Goal: Information Seeking & Learning: Learn about a topic

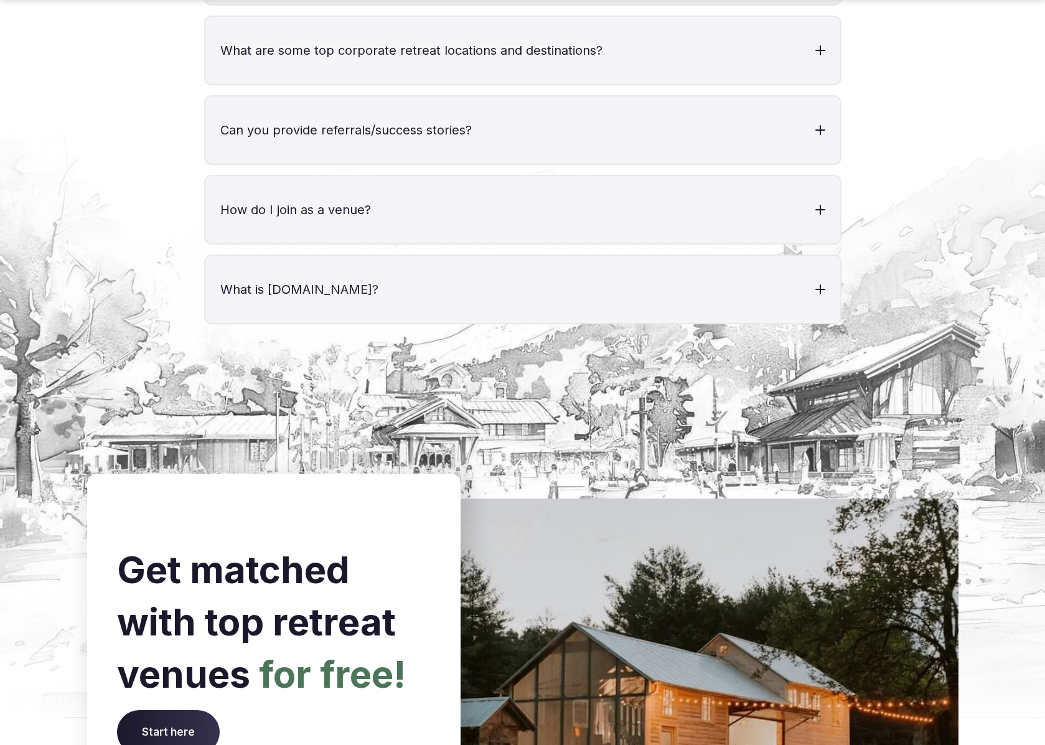
scroll to position [4981, 0]
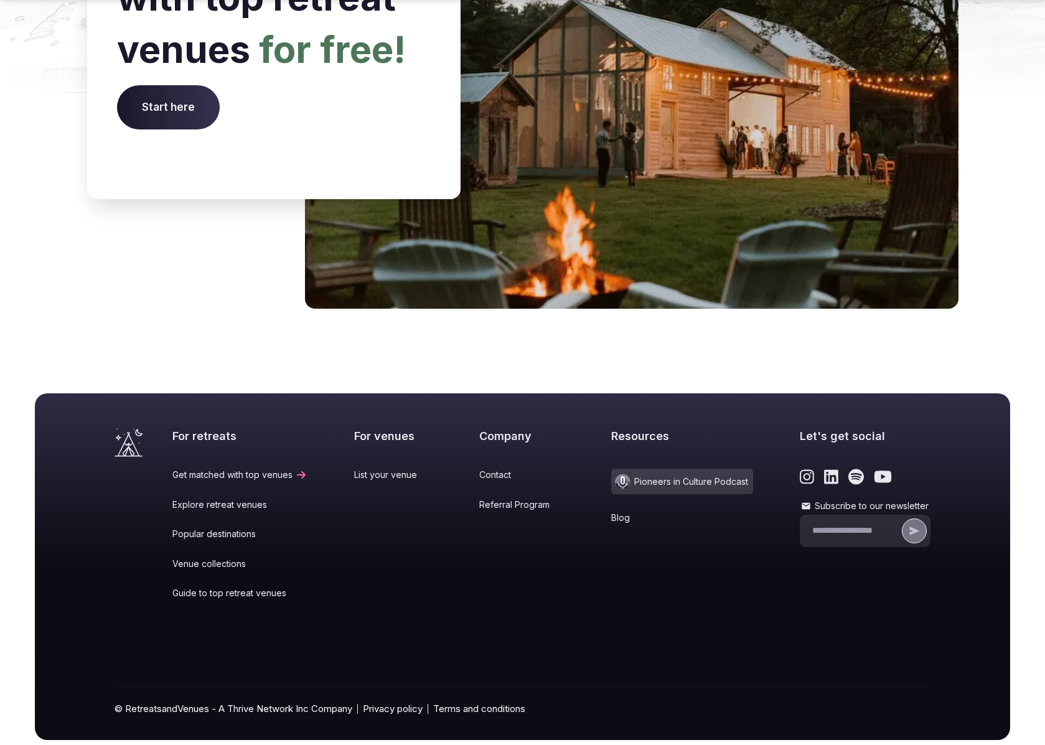
click at [220, 528] on link "Popular destinations" at bounding box center [239, 534] width 135 height 12
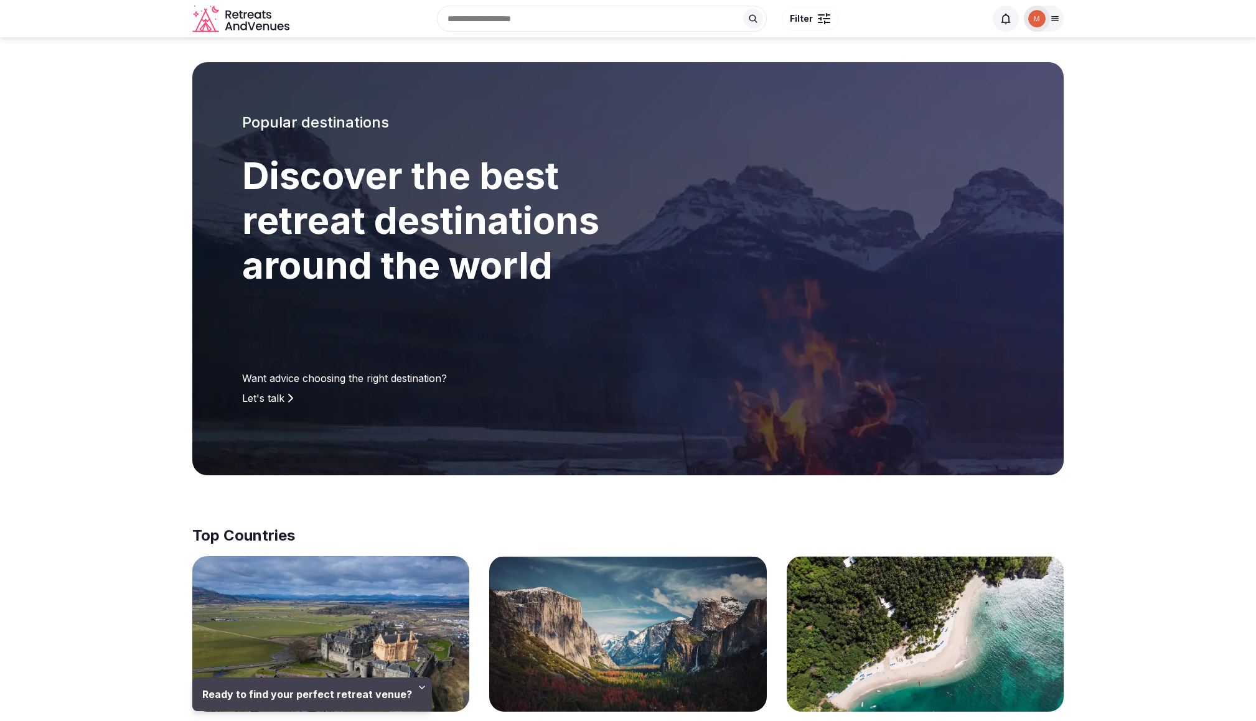
click at [677, 663] on span at bounding box center [627, 645] width 277 height 179
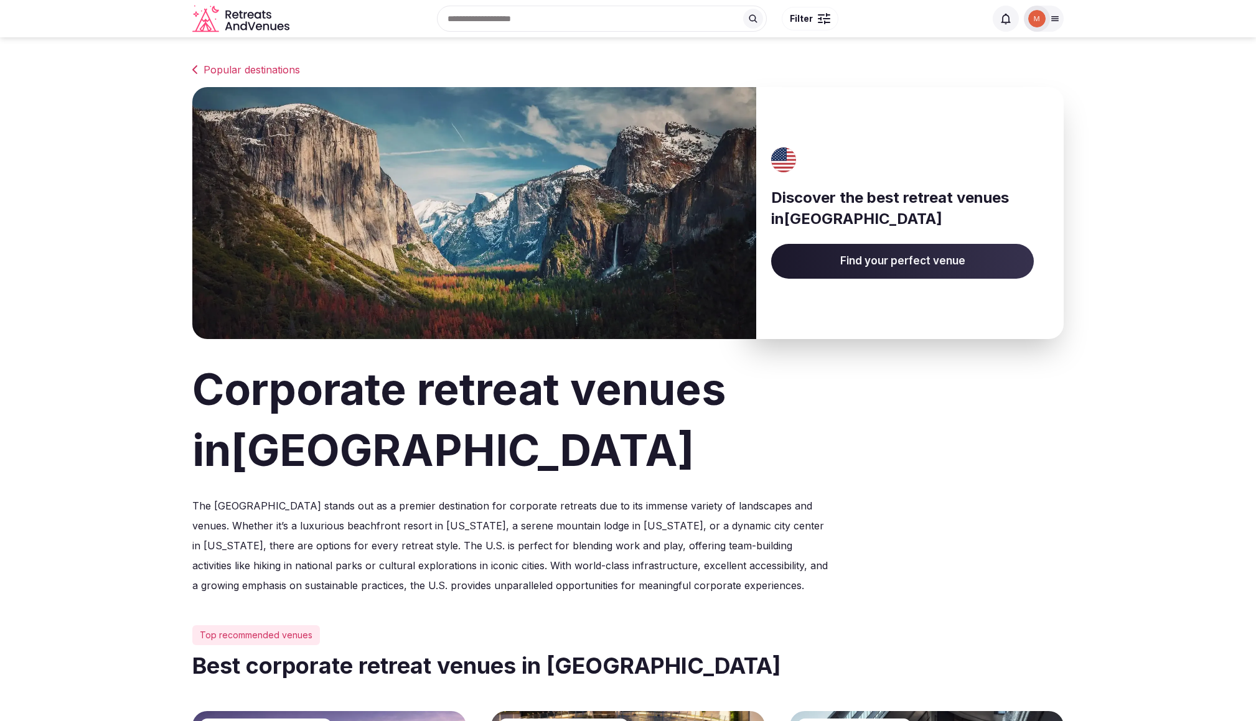
click at [1044, 21] on icon at bounding box center [1055, 19] width 7 height 4
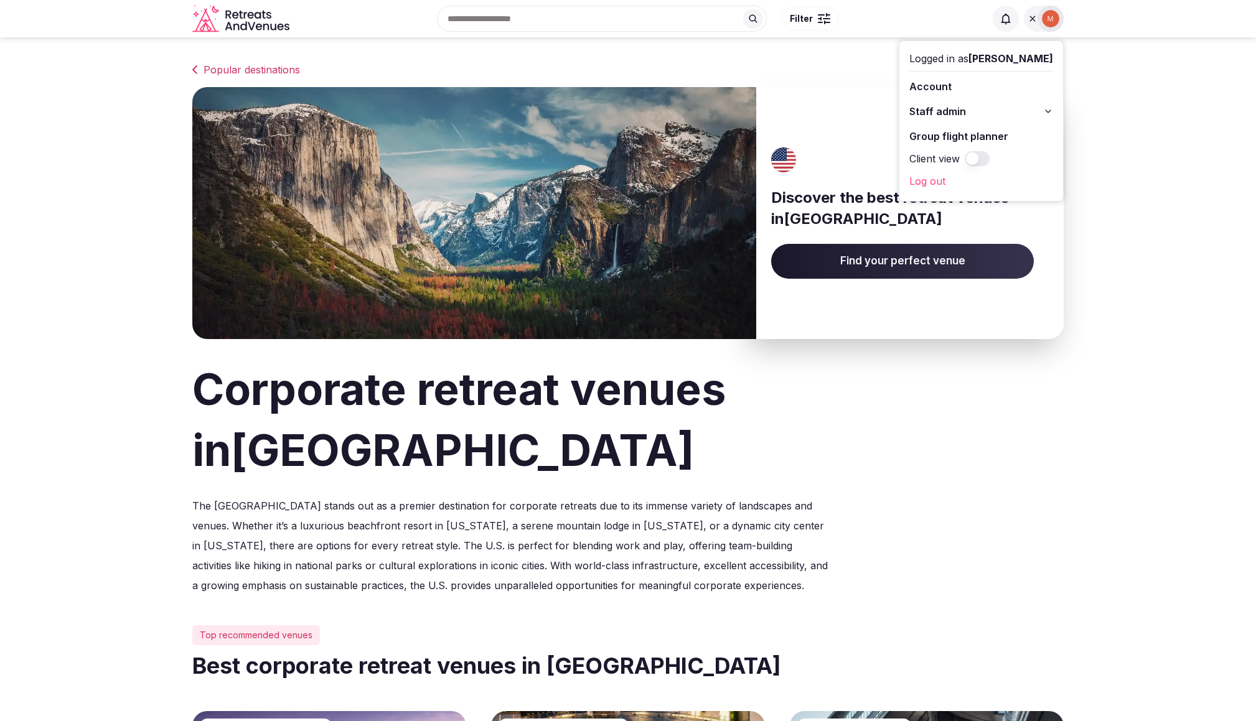
click at [933, 181] on link "Log out" at bounding box center [981, 181] width 144 height 20
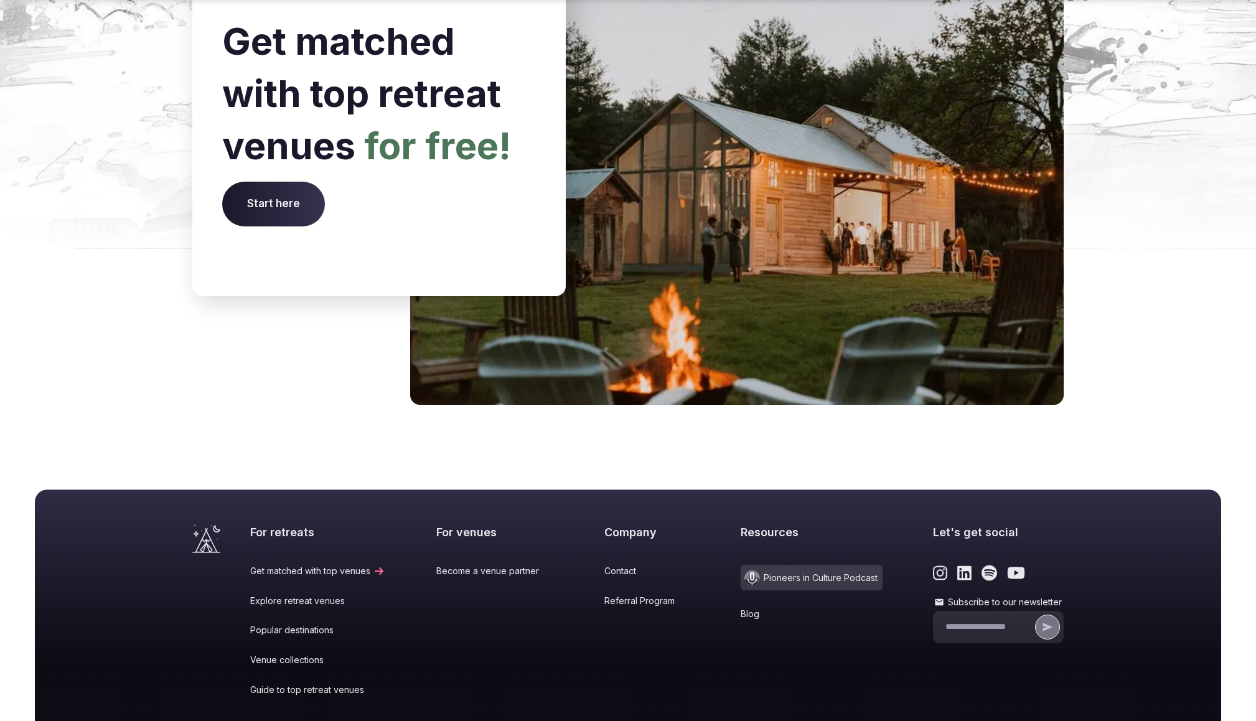
scroll to position [5009, 0]
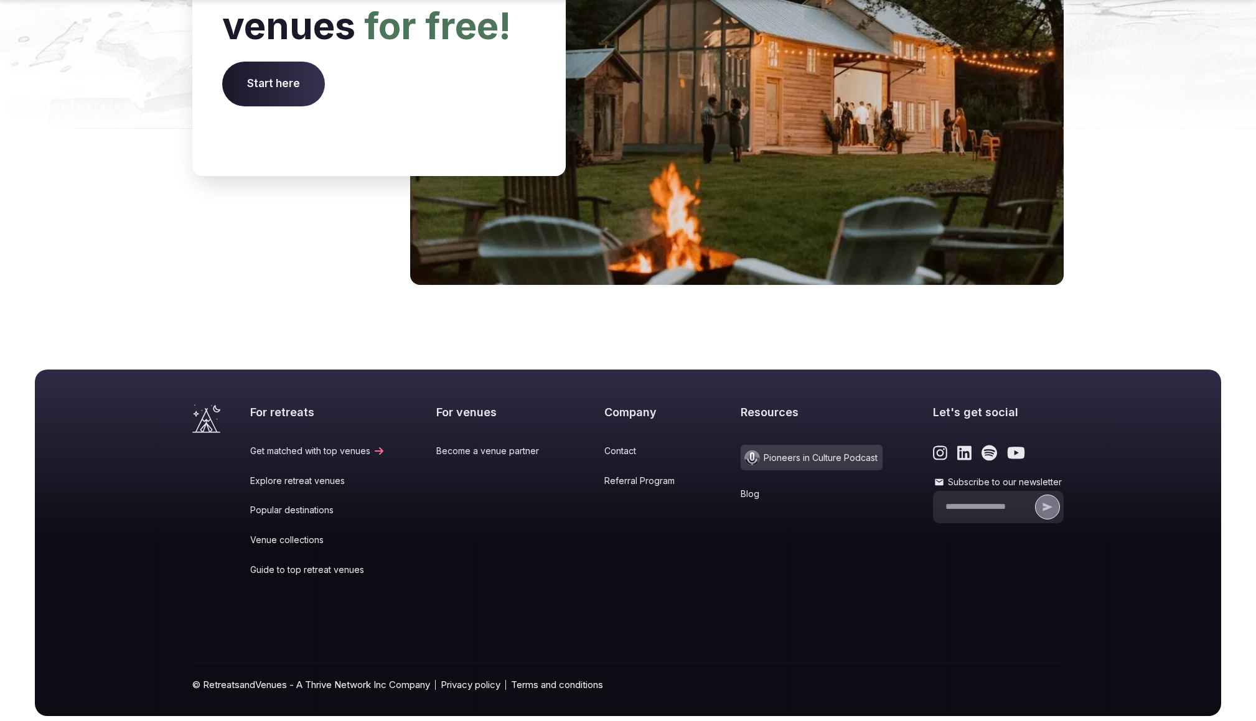
click at [297, 504] on link "Popular destinations" at bounding box center [317, 510] width 135 height 12
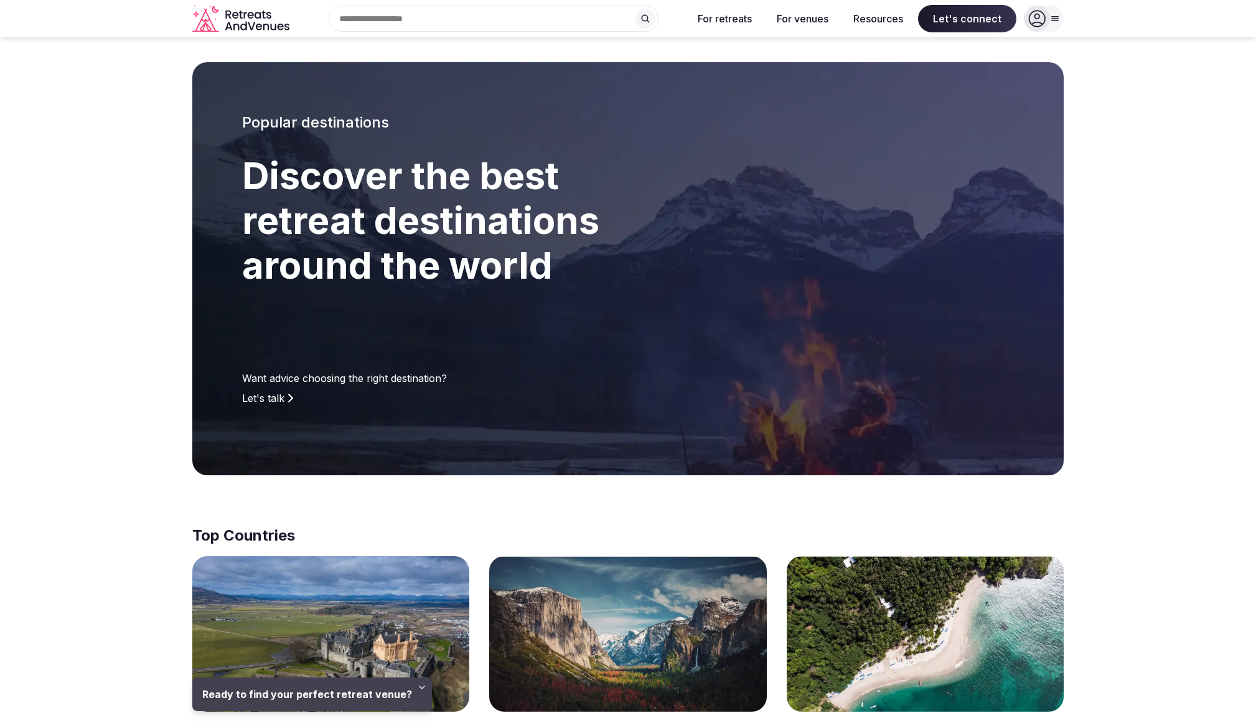
scroll to position [256, 0]
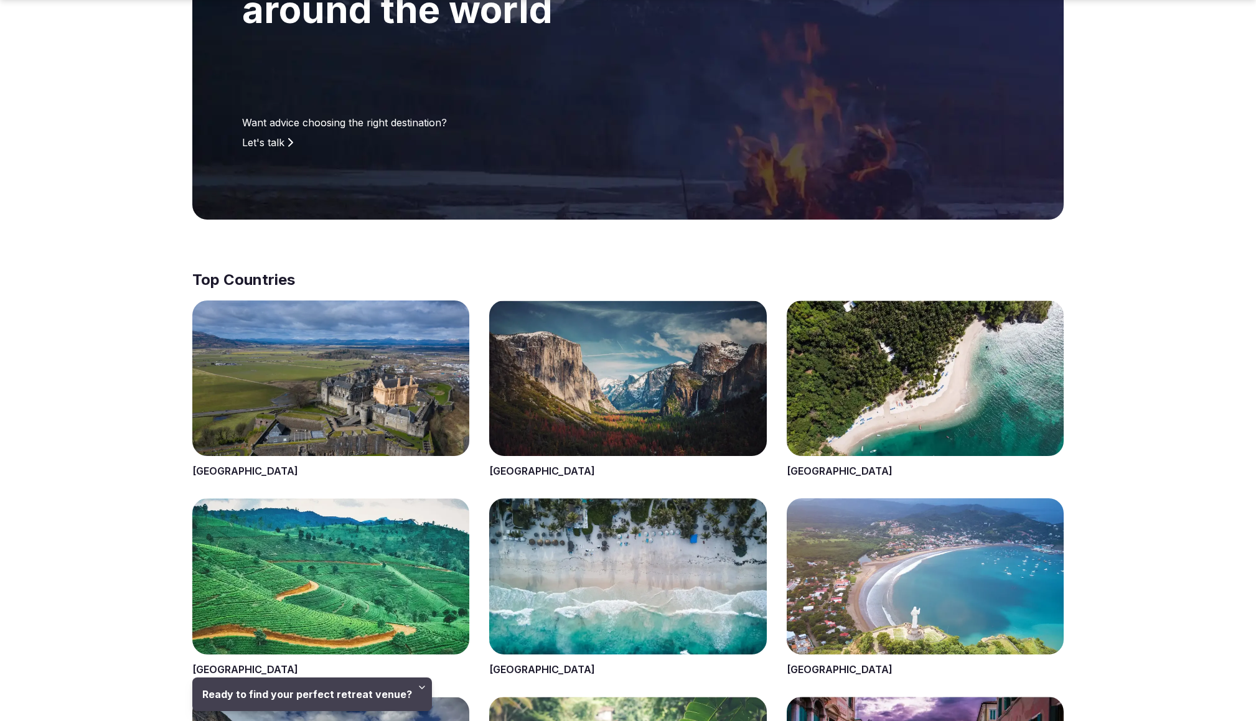
click at [575, 360] on span at bounding box center [627, 390] width 277 height 179
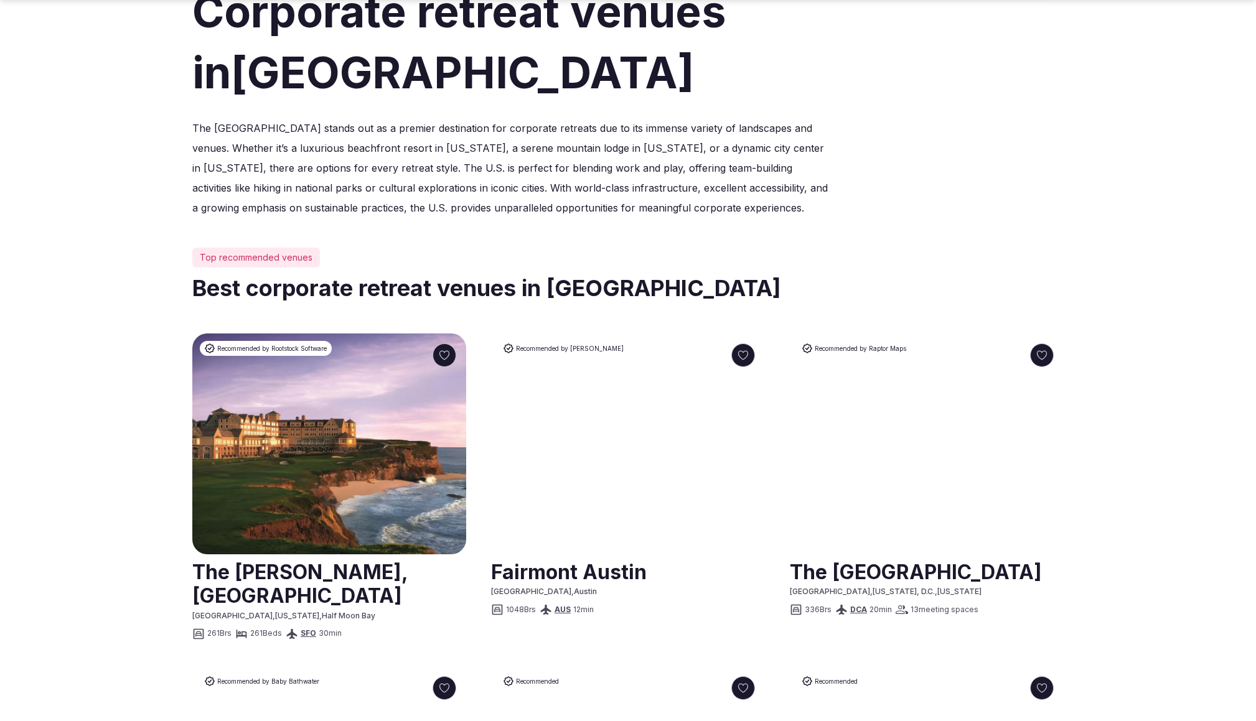
scroll to position [383, 0]
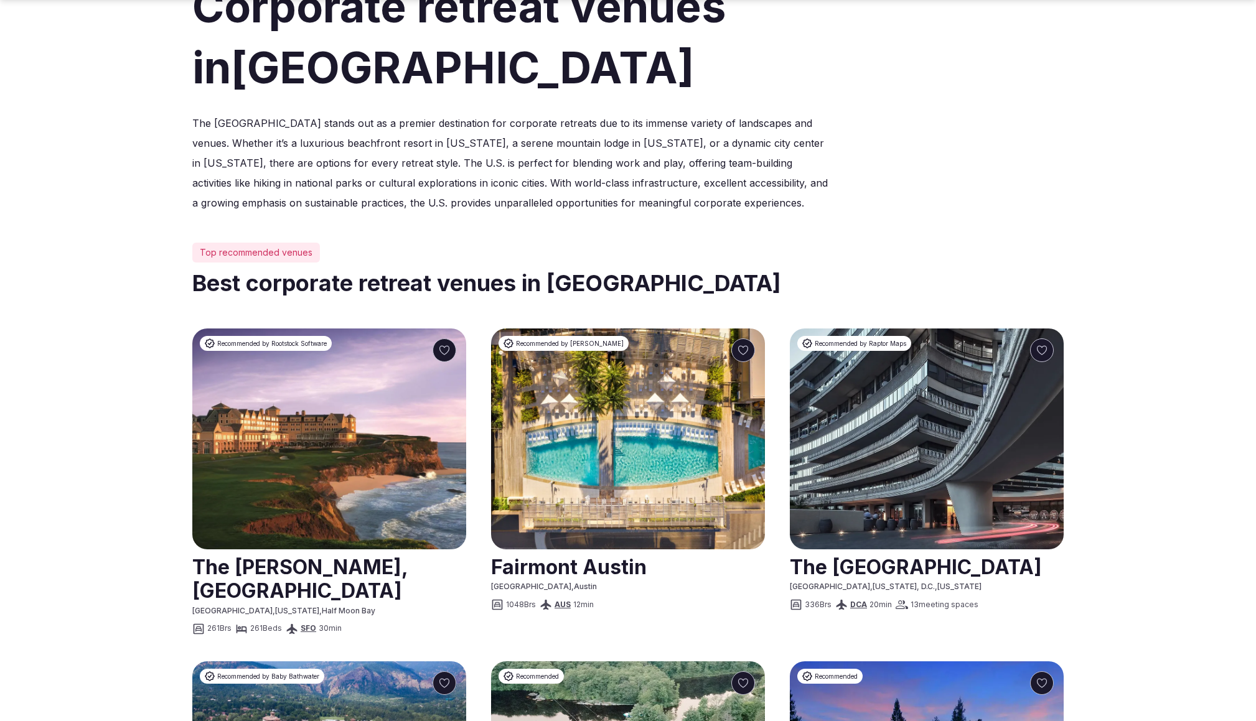
click at [285, 572] on link at bounding box center [329, 578] width 274 height 55
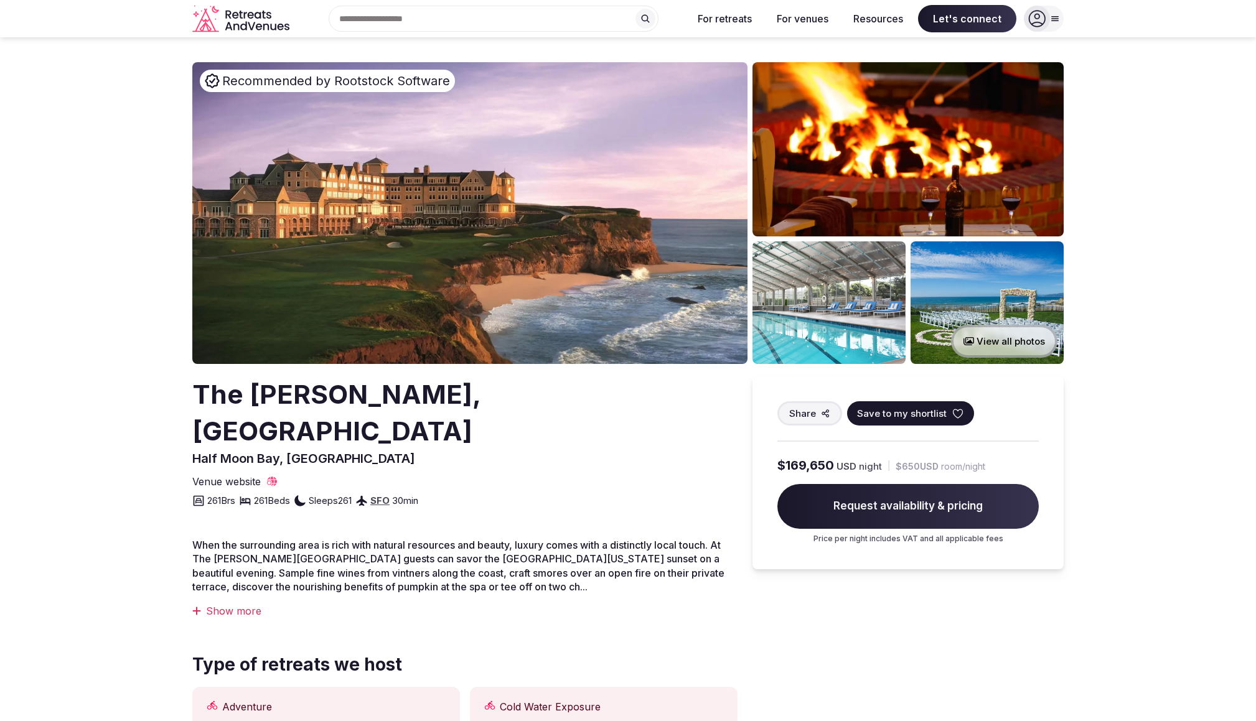
click at [375, 20] on div "Recent searches Greece Mexico Italy Search Popular Destinations Toscana, Italy …" at bounding box center [488, 19] width 388 height 26
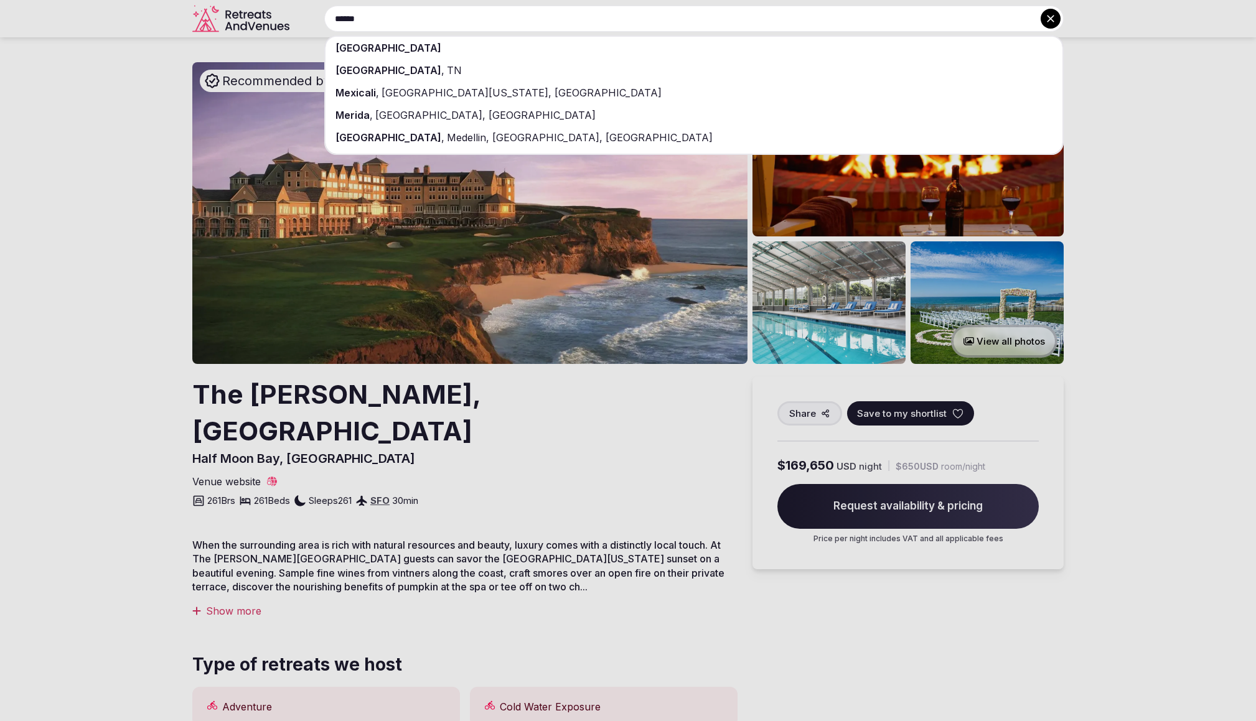
type input "******"
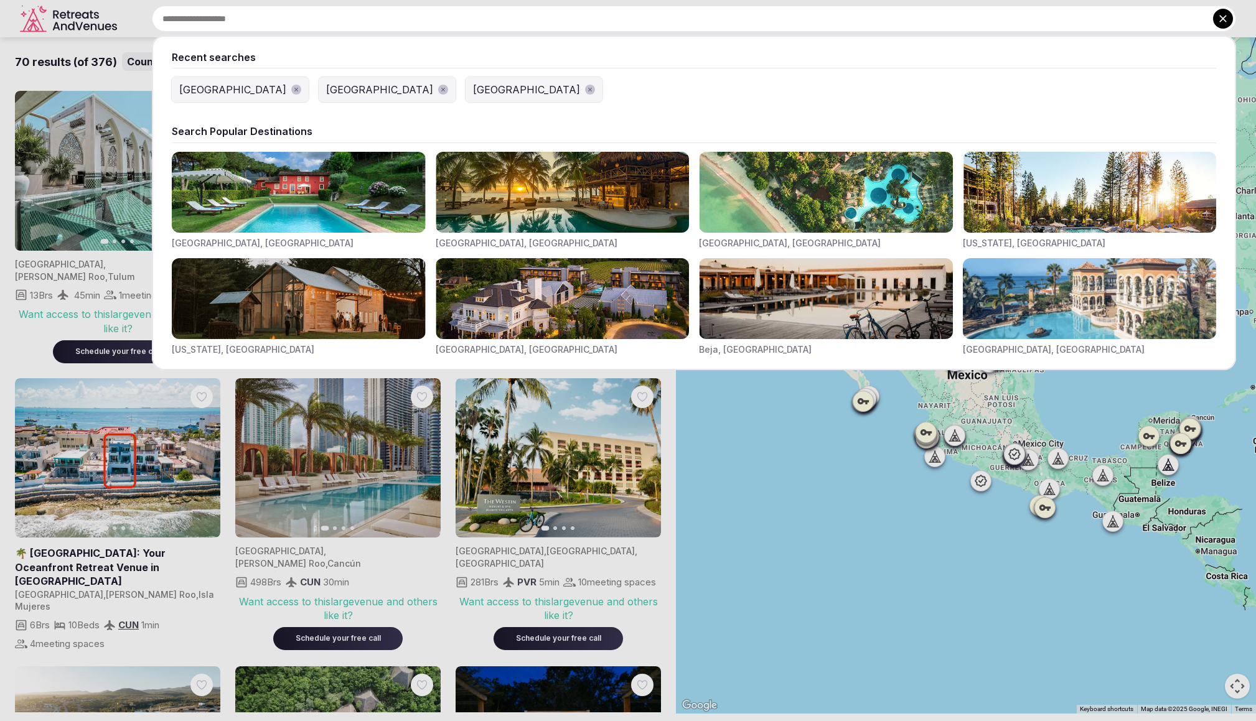
click at [403, 19] on div "Recent searches Greece Mexico Italy Search Popular Destinations Toscana, Italy …" at bounding box center [679, 19] width 1114 height 26
click at [57, 24] on div at bounding box center [628, 360] width 1256 height 721
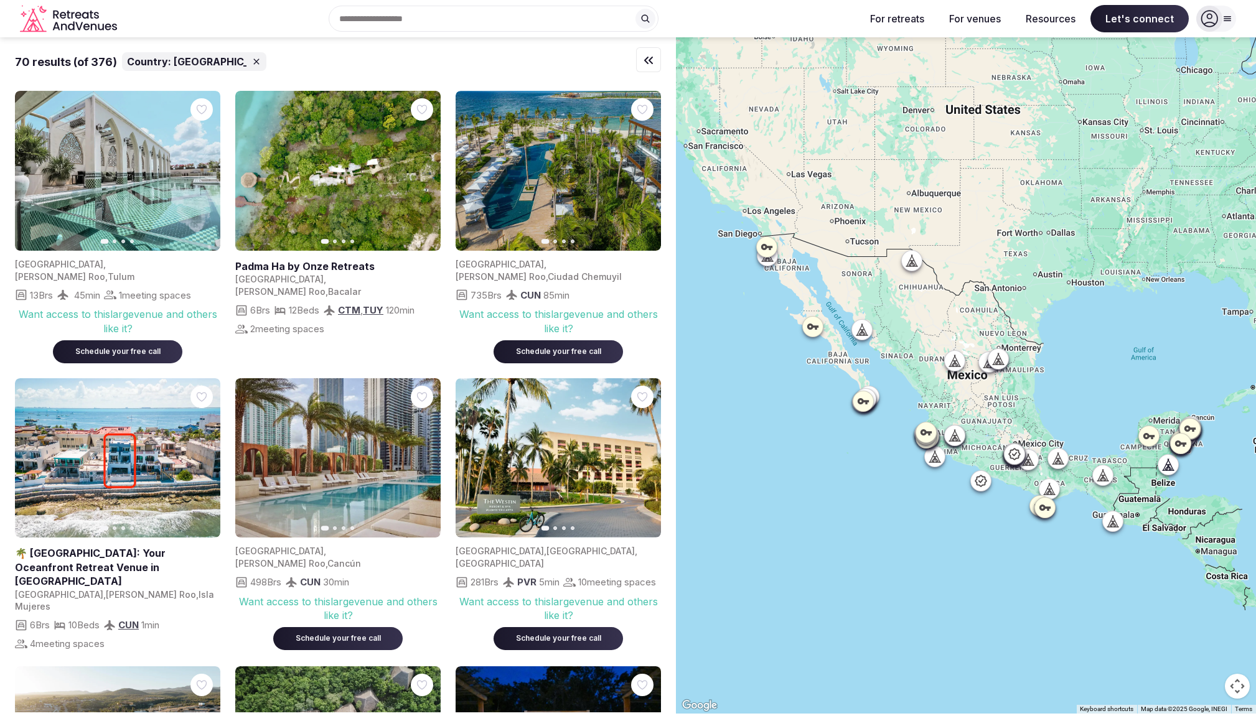
click at [69, 21] on icon "Retreats and Venues company logo" at bounding box center [70, 19] width 100 height 28
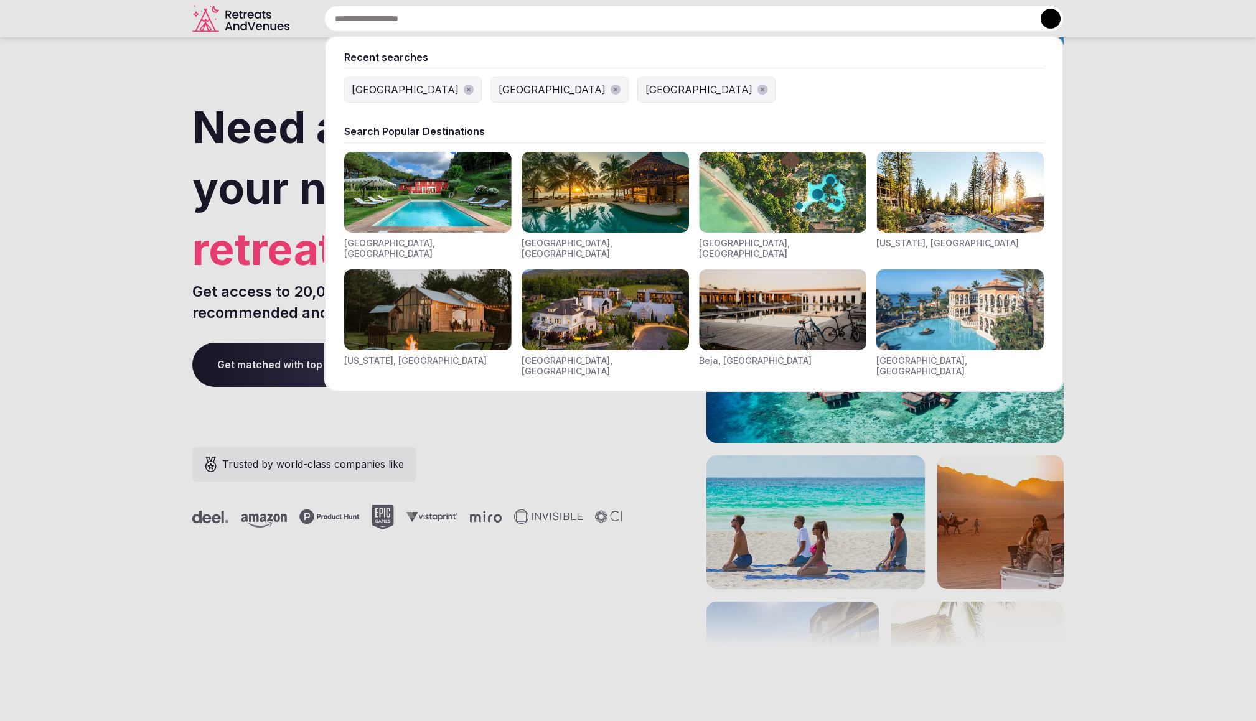
click at [362, 24] on div "Recent searches Greece Mexico Italy Search Popular Destinations Toscana, Italy …" at bounding box center [678, 19] width 769 height 26
click at [921, 203] on img "Visit venues for California, USA" at bounding box center [959, 192] width 167 height 81
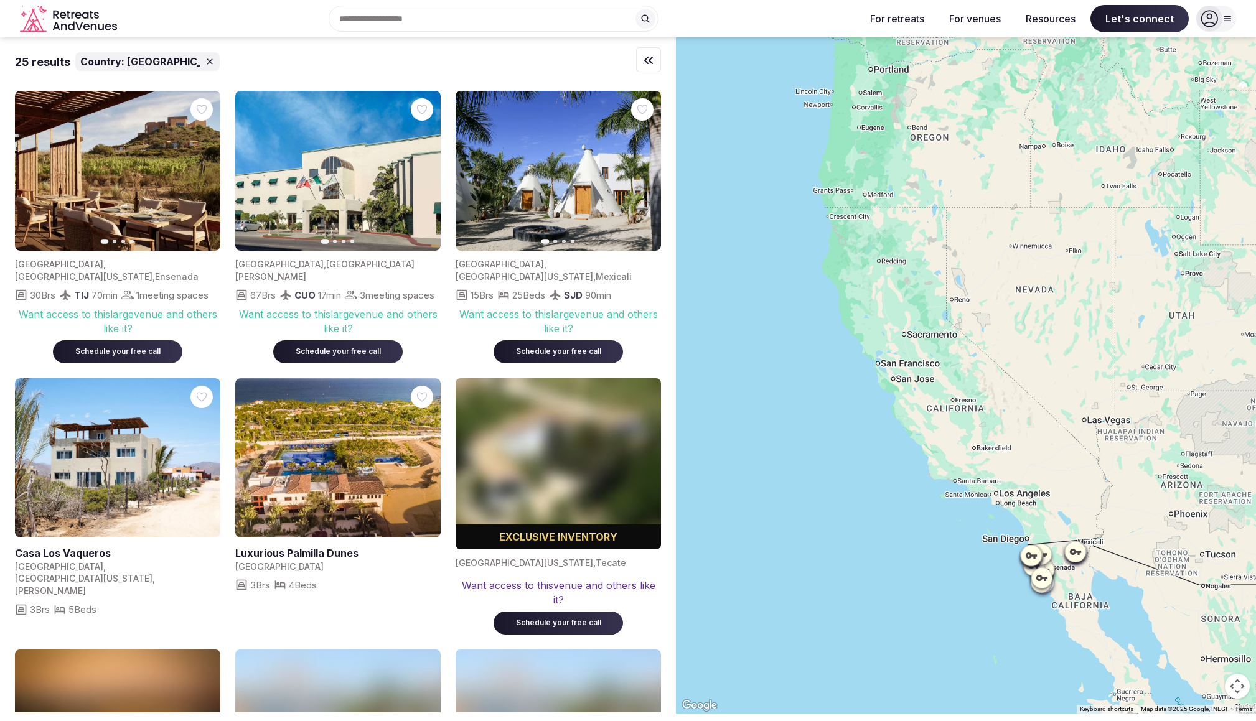
click at [65, 16] on icon "Retreats and Venues company logo" at bounding box center [64, 15] width 6 height 7
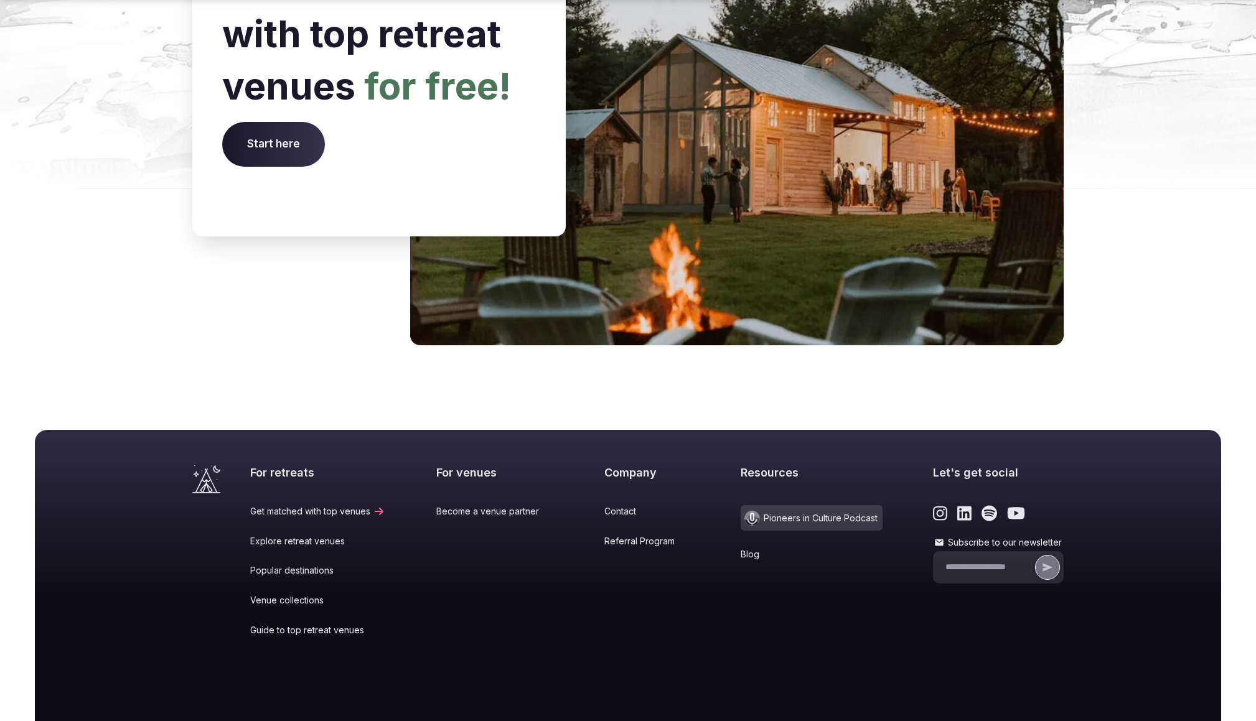
scroll to position [5009, 0]
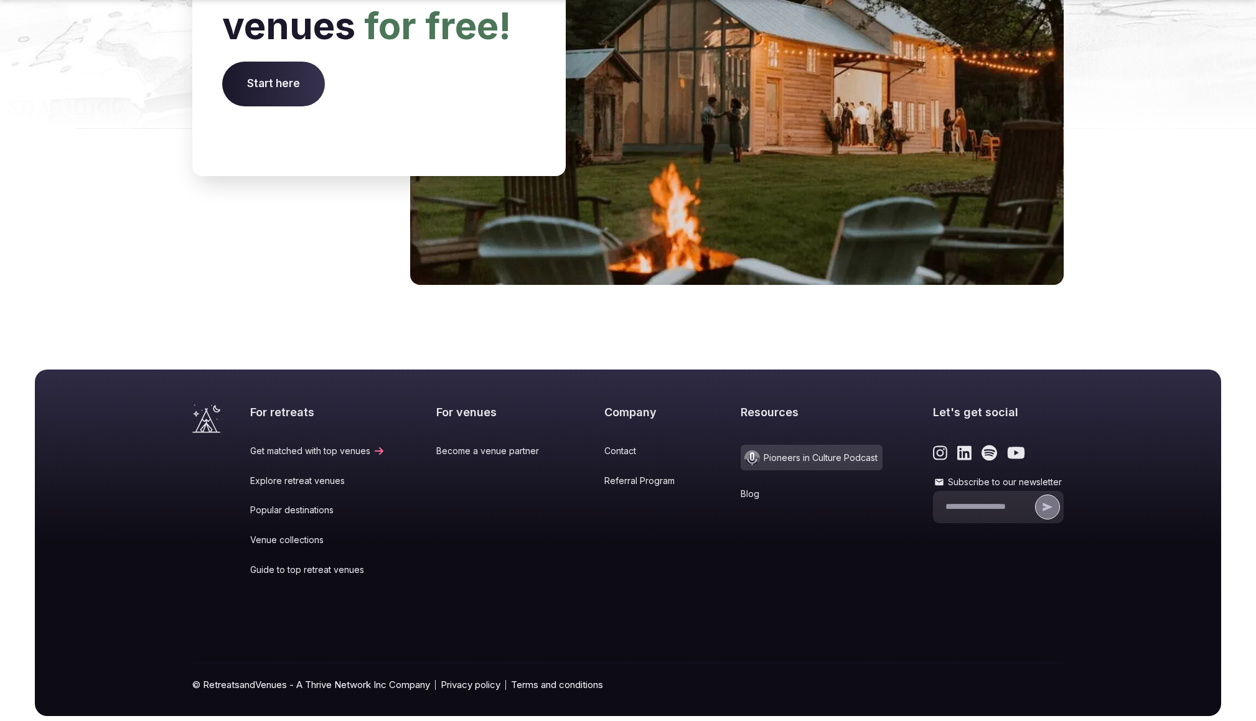
click at [287, 534] on link "Venue collections" at bounding box center [317, 540] width 135 height 12
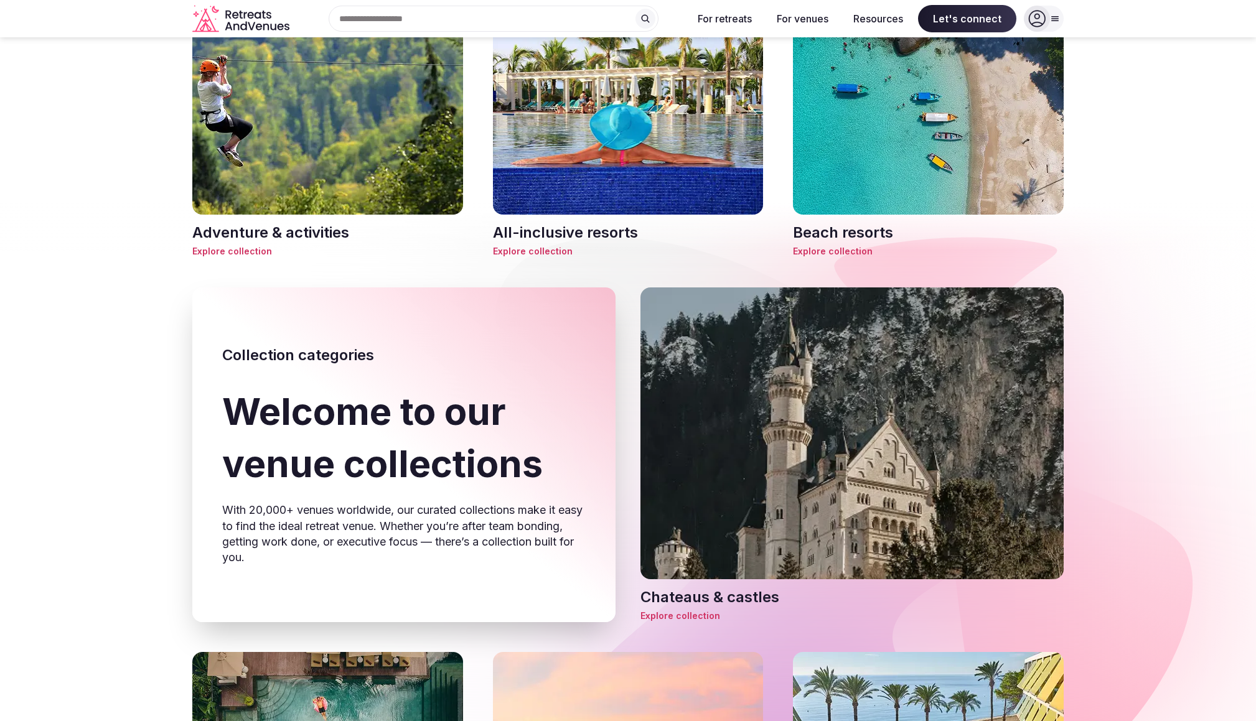
scroll to position [75, 0]
click at [335, 192] on img at bounding box center [327, 113] width 271 height 203
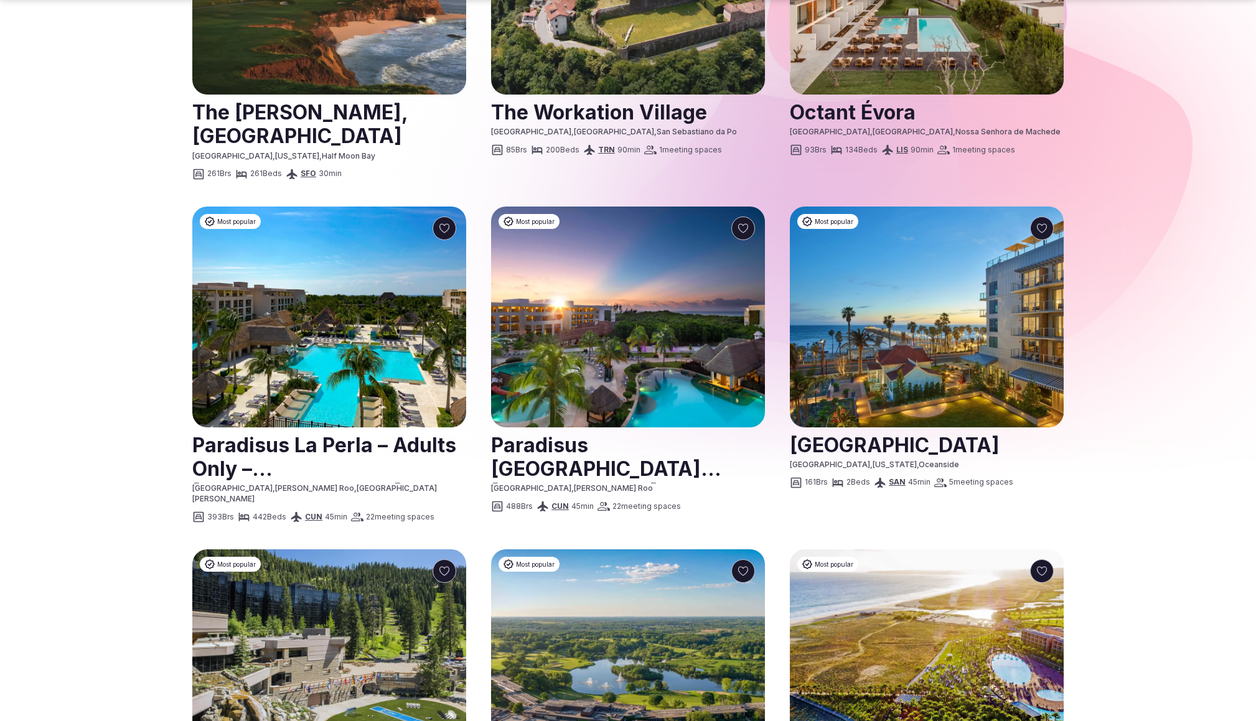
scroll to position [644, 0]
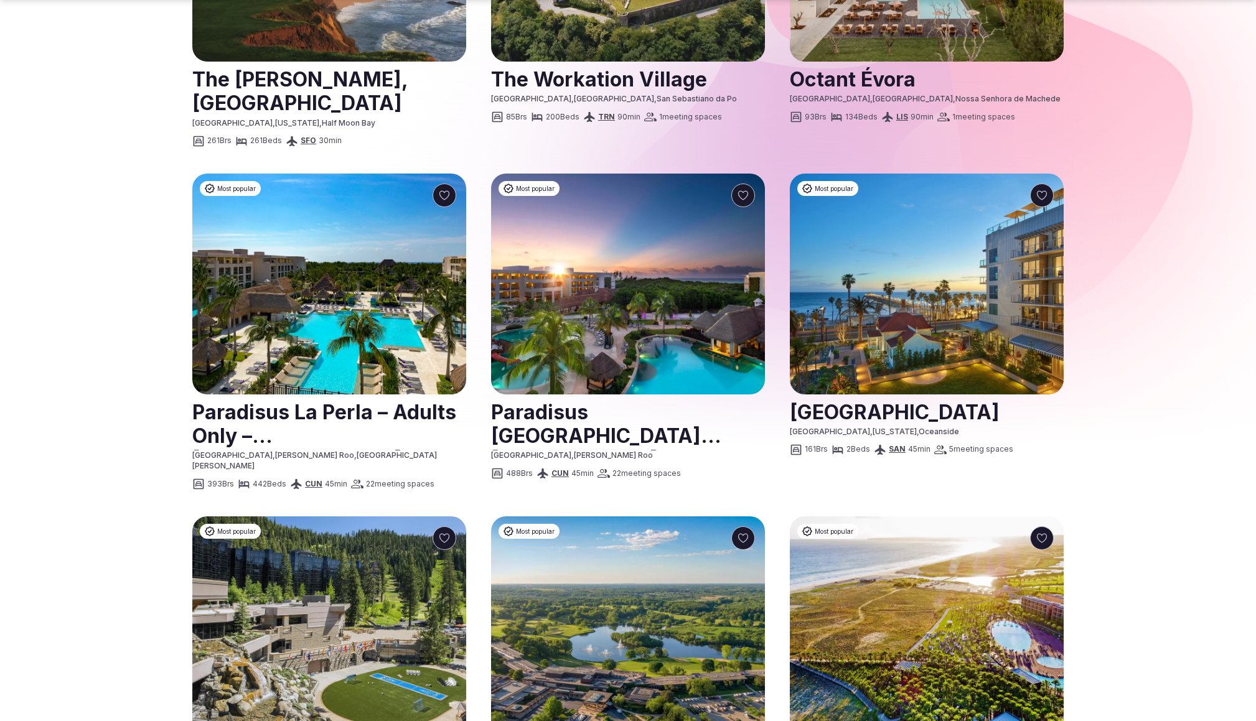
click at [314, 439] on link at bounding box center [329, 423] width 274 height 55
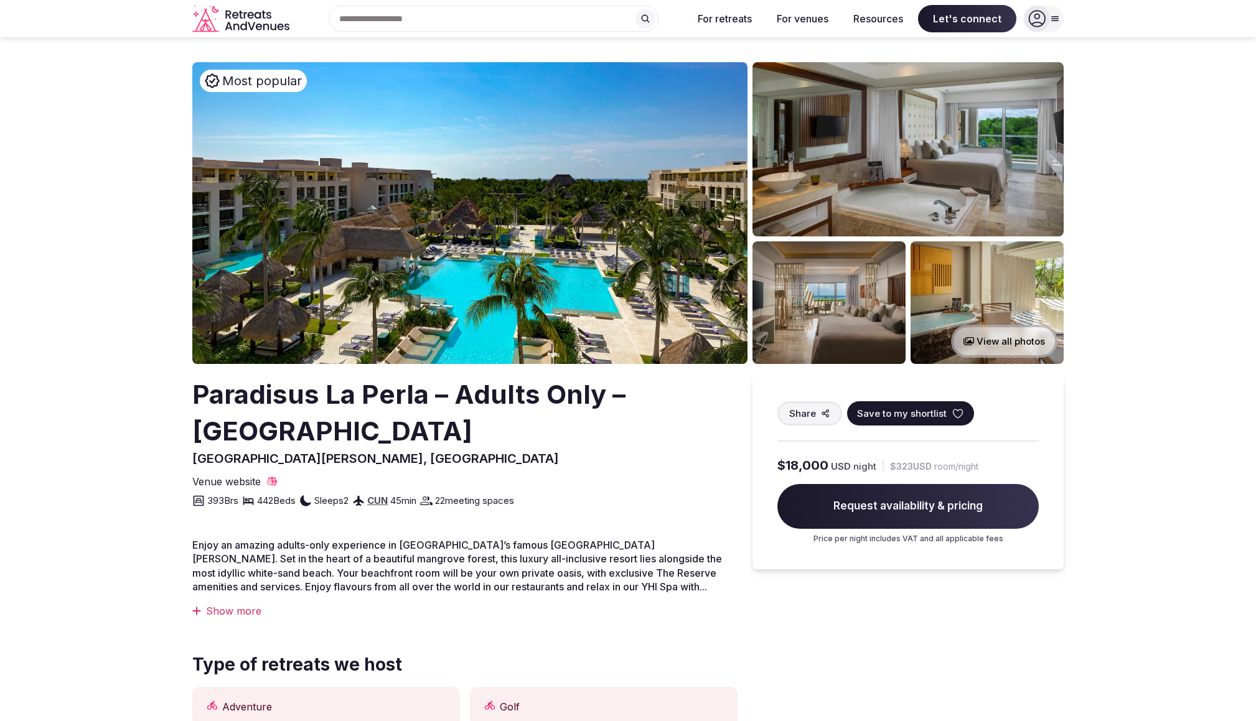
click at [1048, 20] on div at bounding box center [1037, 19] width 26 height 26
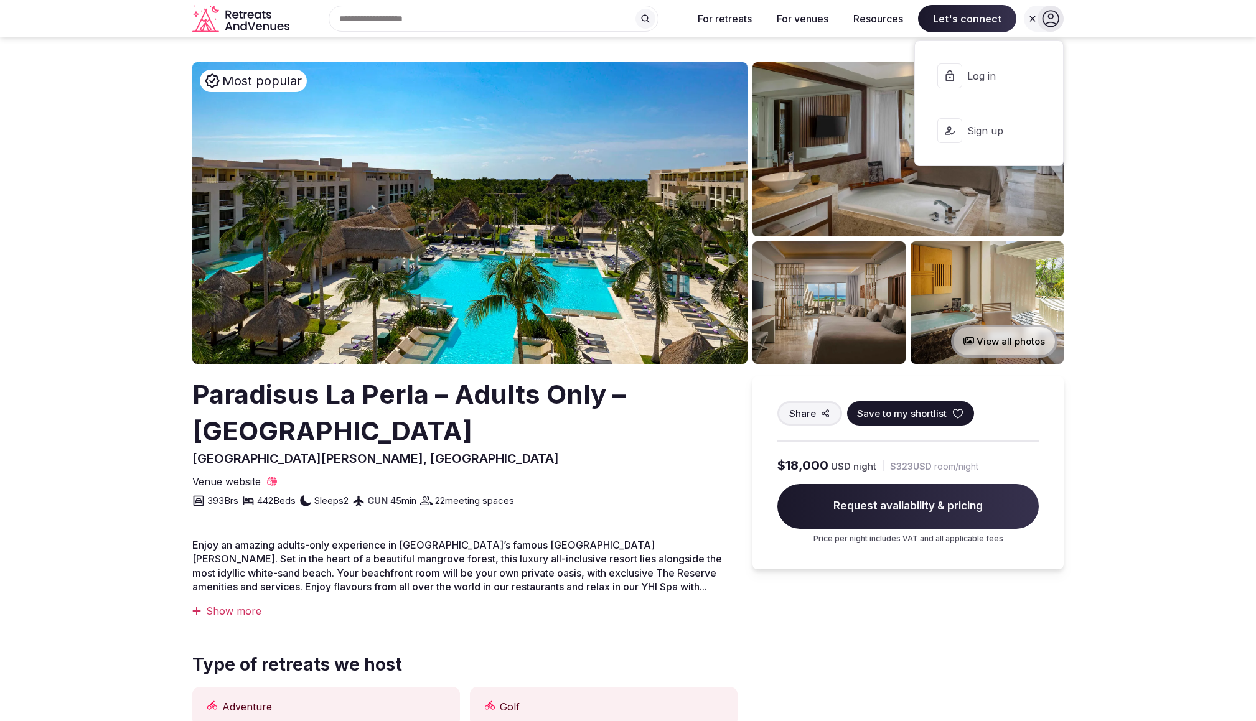
click at [974, 83] on button "Log in" at bounding box center [989, 76] width 128 height 50
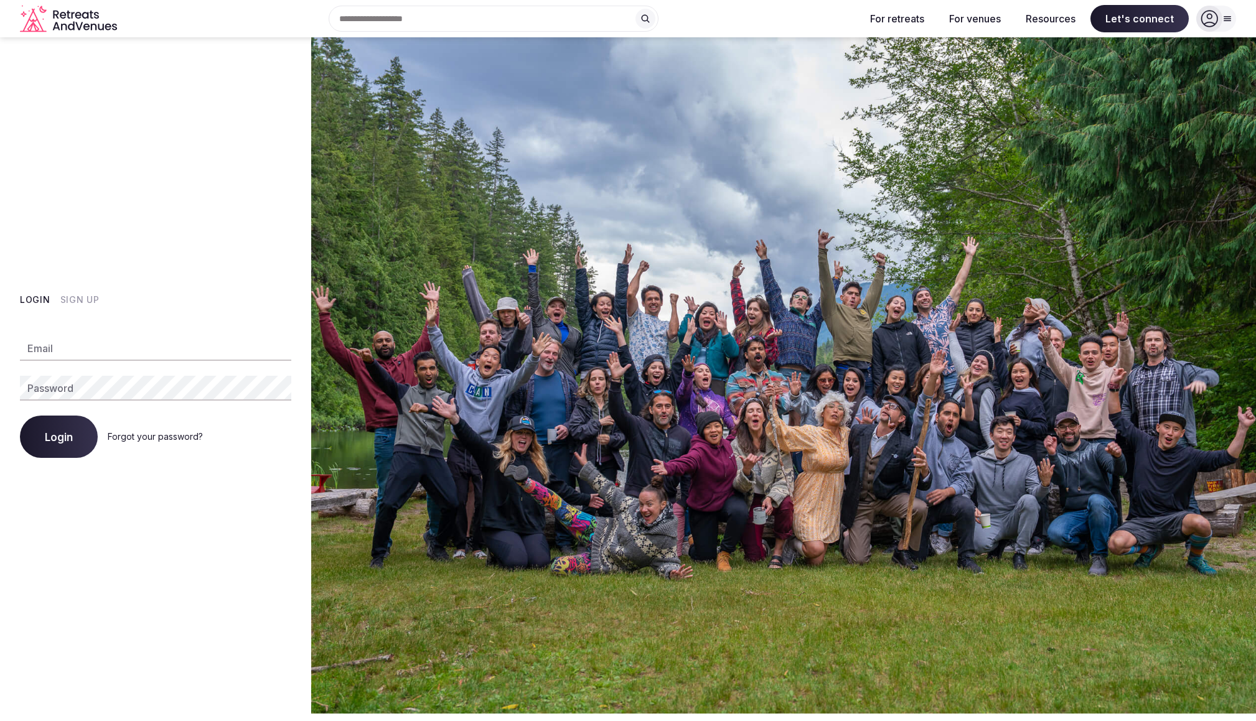
click at [103, 355] on input "Email" at bounding box center [155, 348] width 271 height 25
type input "**********"
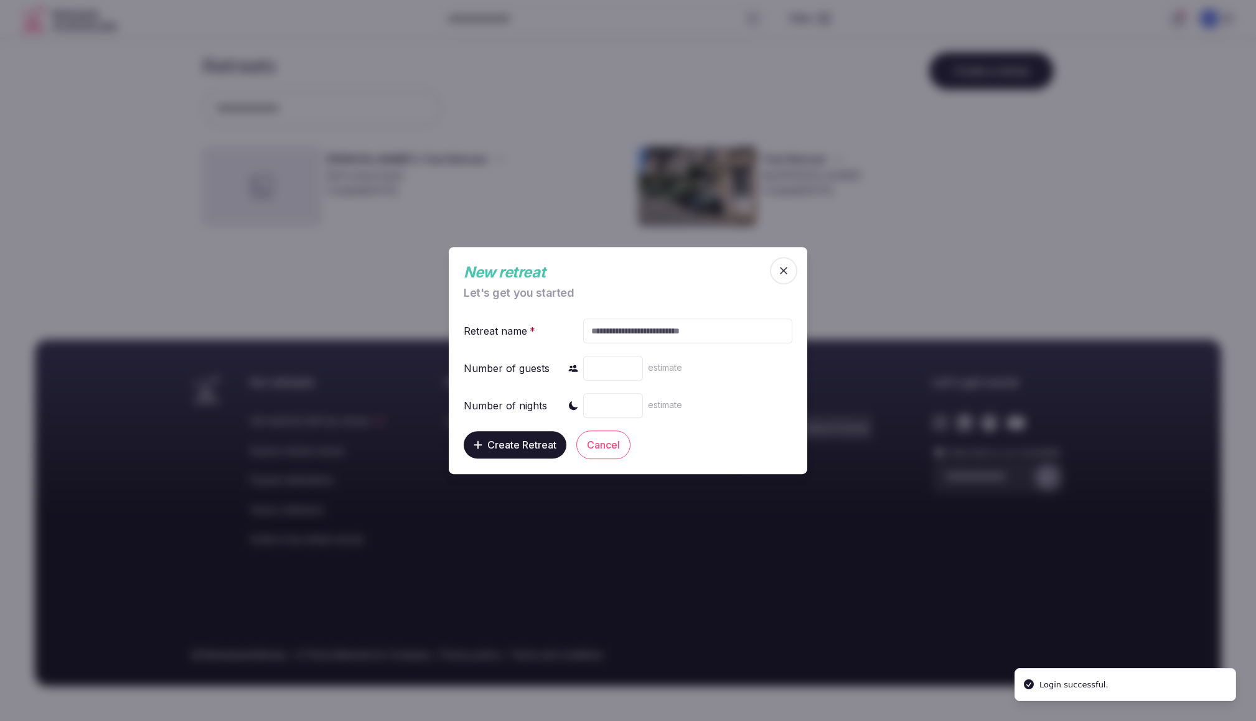
click at [787, 272] on icon "button" at bounding box center [783, 270] width 12 height 12
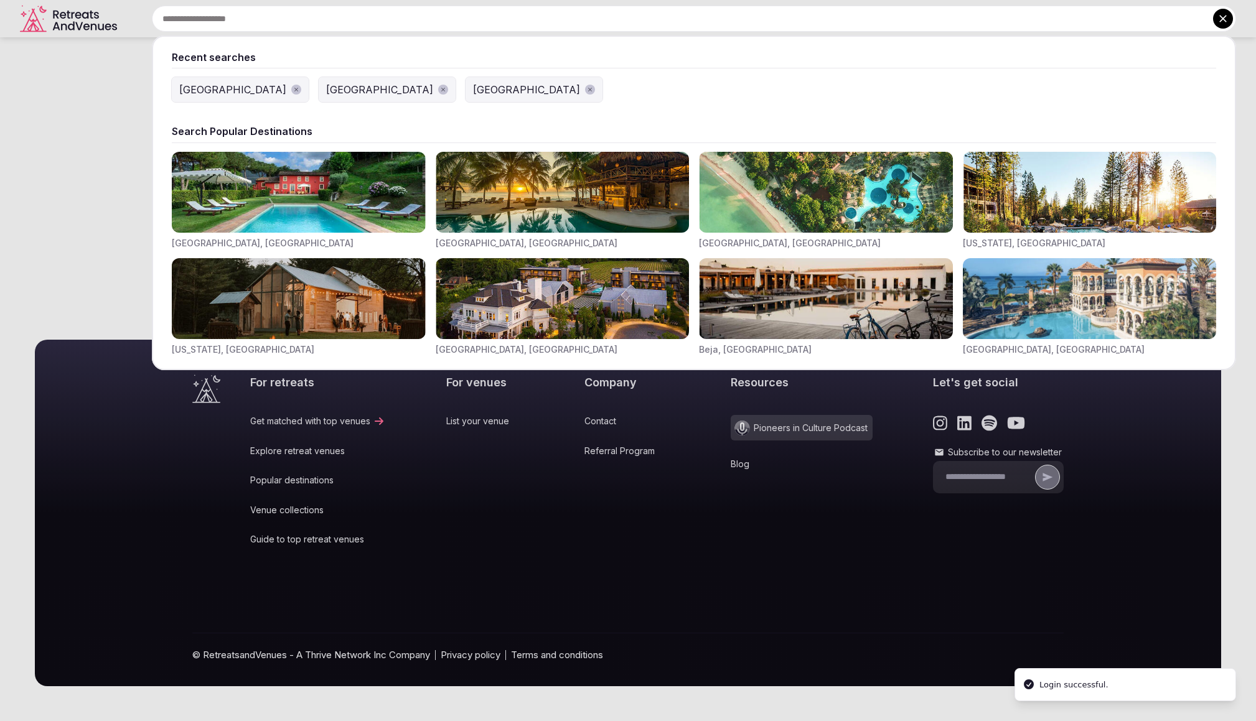
click at [515, 24] on input "text" at bounding box center [694, 19] width 1084 height 26
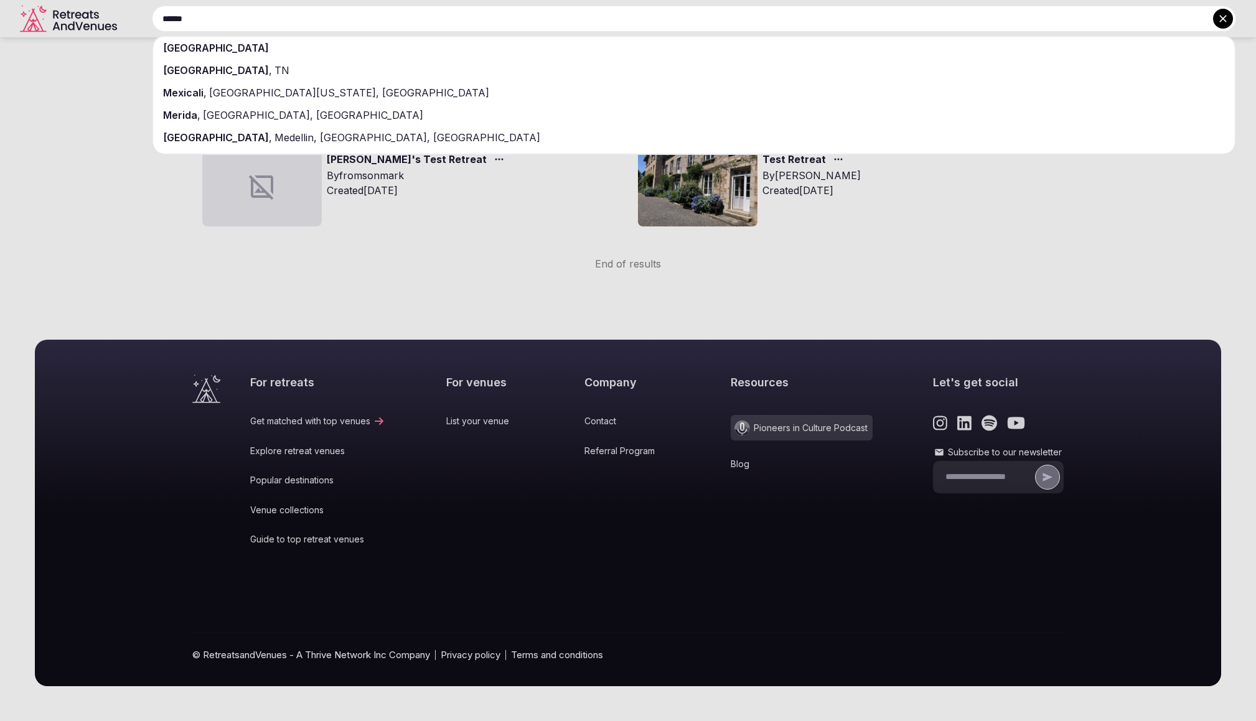
type input "******"
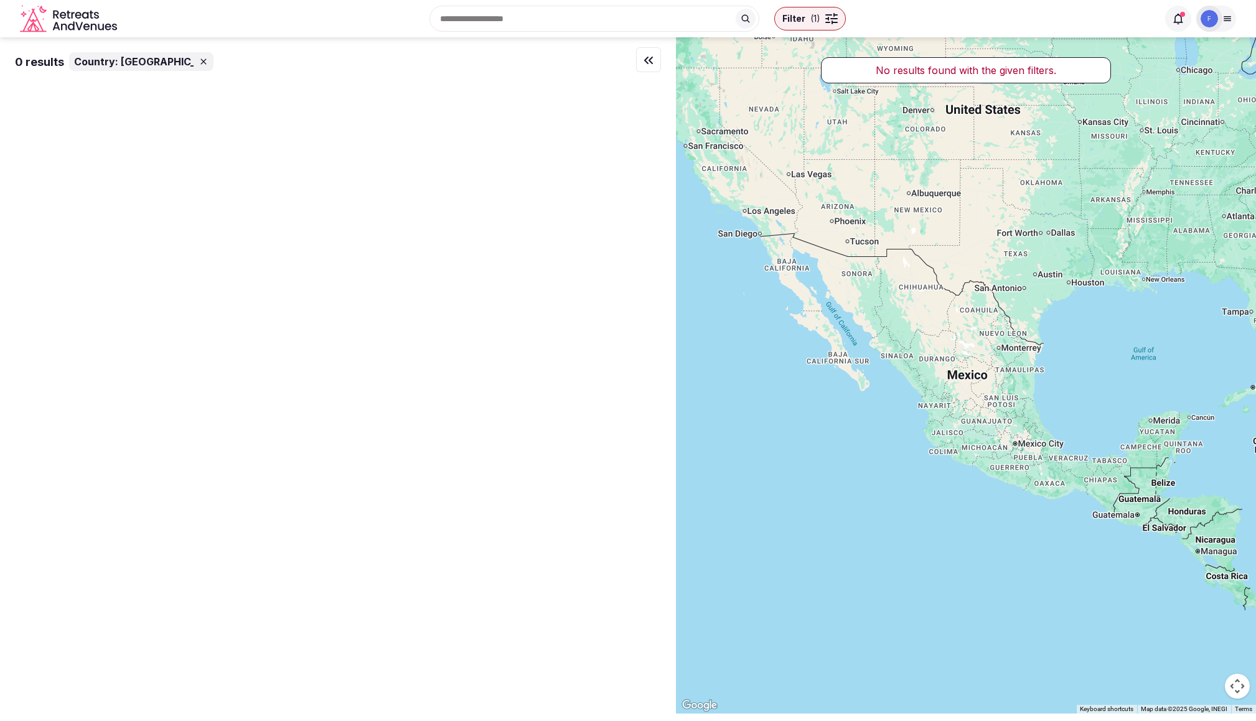
click at [493, 19] on input "text" at bounding box center [594, 19] width 330 height 26
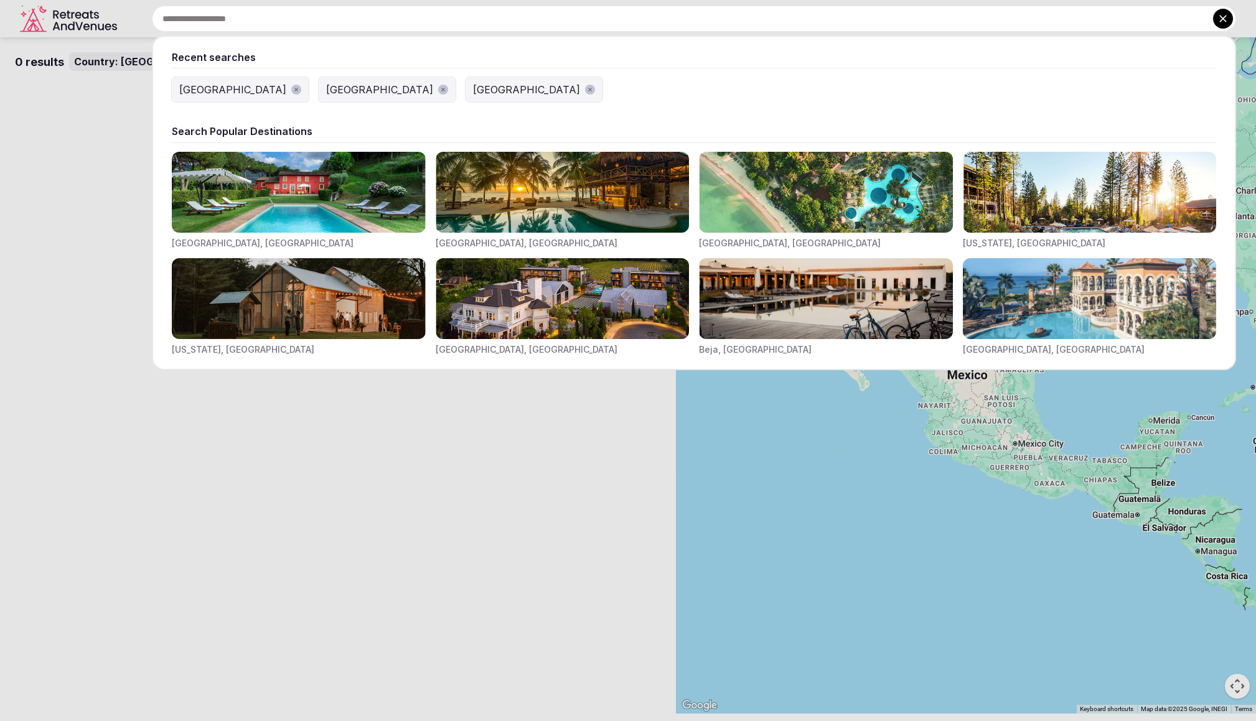
click at [293, 88] on icon "button" at bounding box center [296, 89] width 6 height 6
click at [440, 89] on icon "button" at bounding box center [443, 89] width 6 height 6
click at [203, 90] on div "[GEOGRAPHIC_DATA]" at bounding box center [232, 89] width 107 height 15
click at [577, 21] on input "text" at bounding box center [694, 19] width 1084 height 26
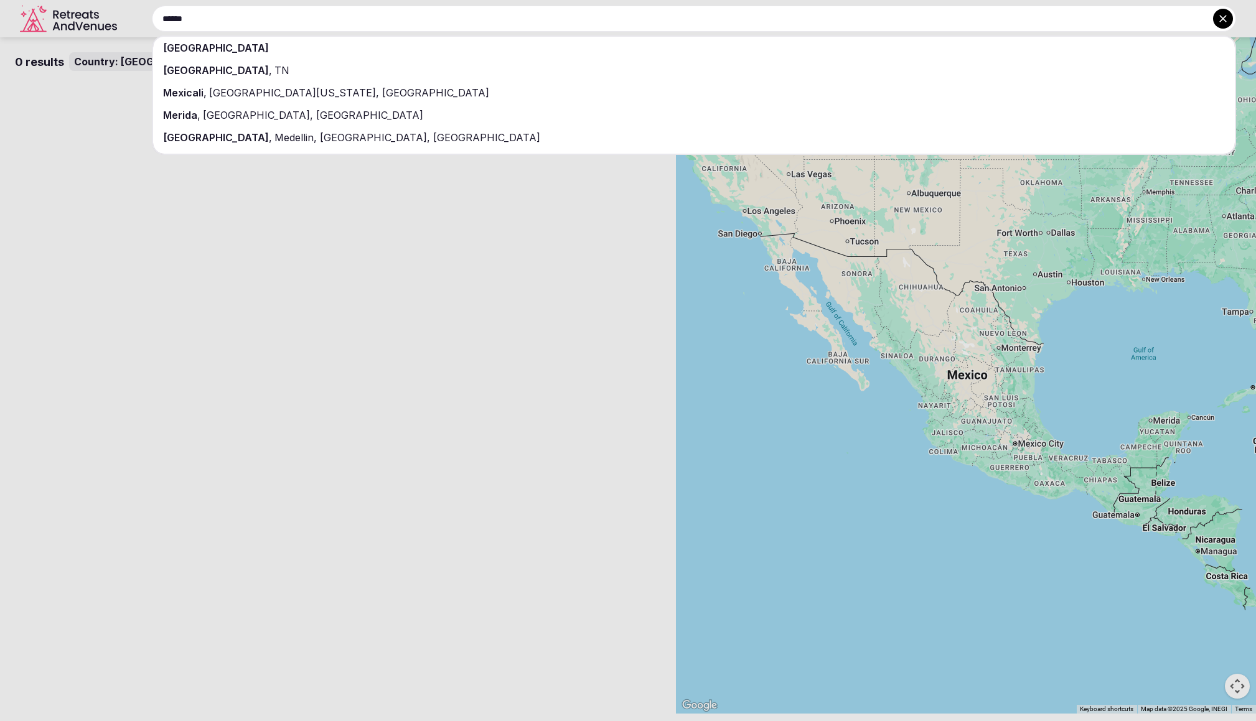
type input "******"
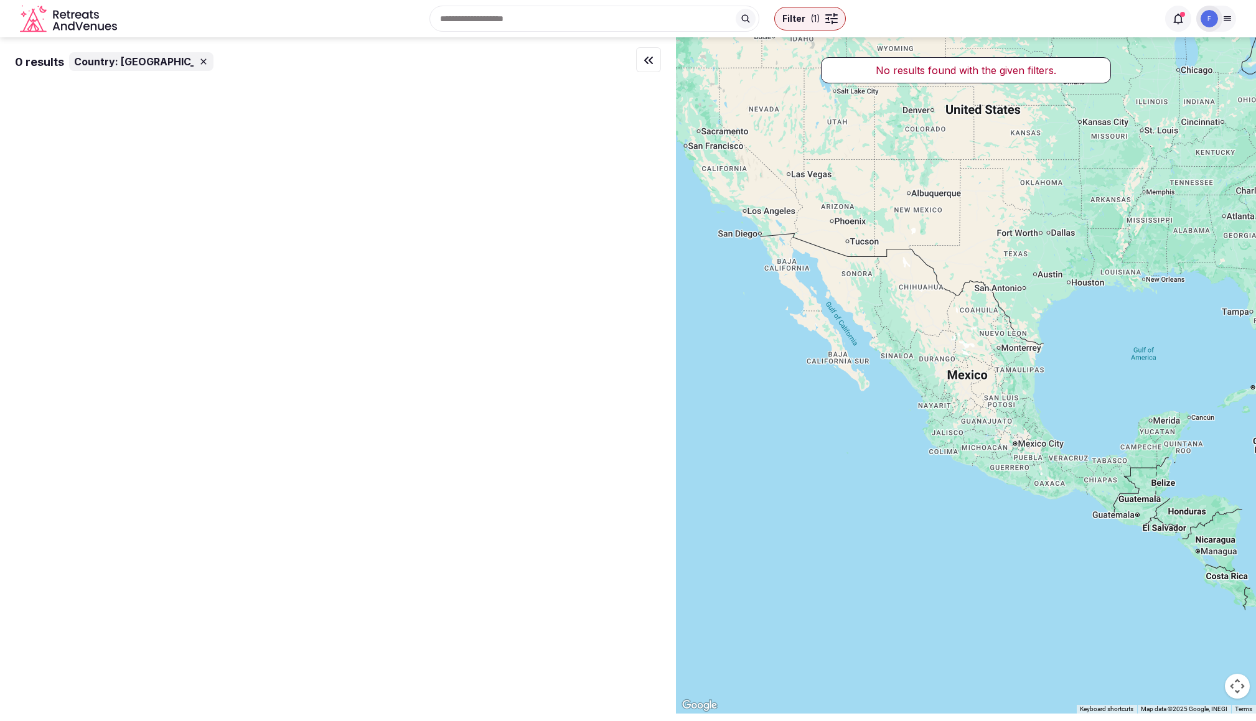
click at [200, 62] on icon at bounding box center [203, 62] width 6 height 6
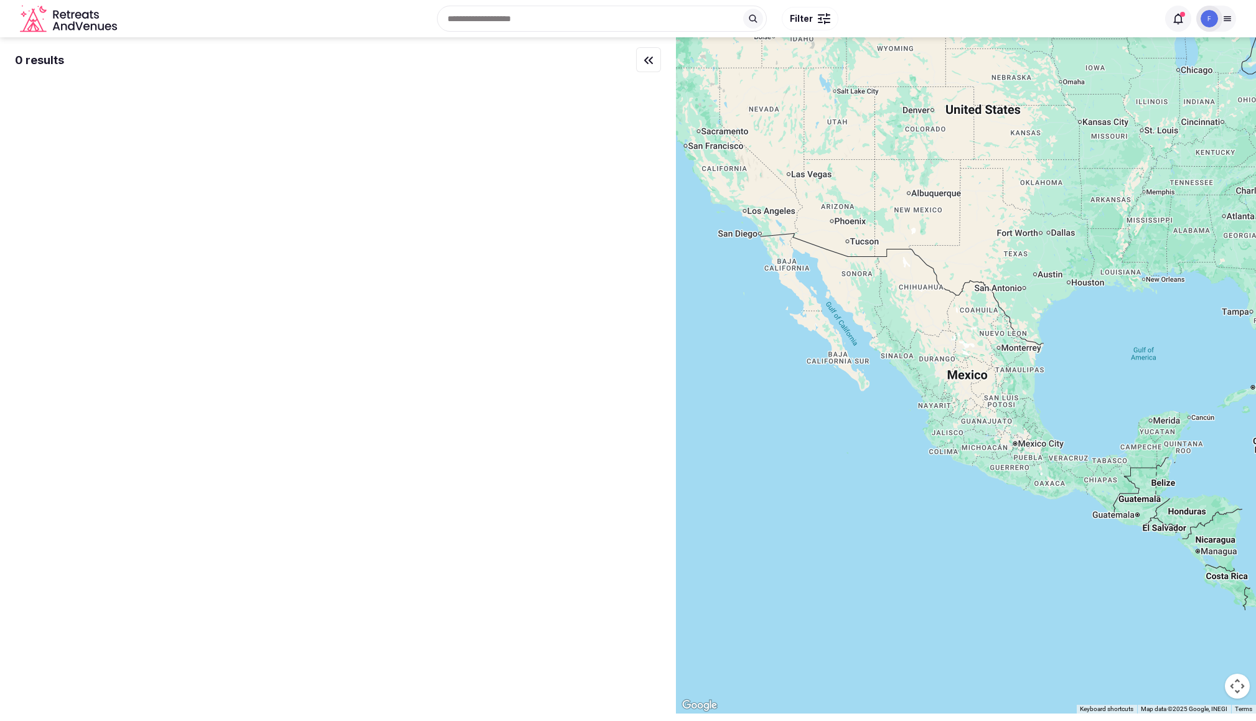
click at [68, 19] on icon "Retreats and Venues company logo" at bounding box center [70, 19] width 100 height 28
click at [530, 24] on input "text" at bounding box center [602, 19] width 330 height 26
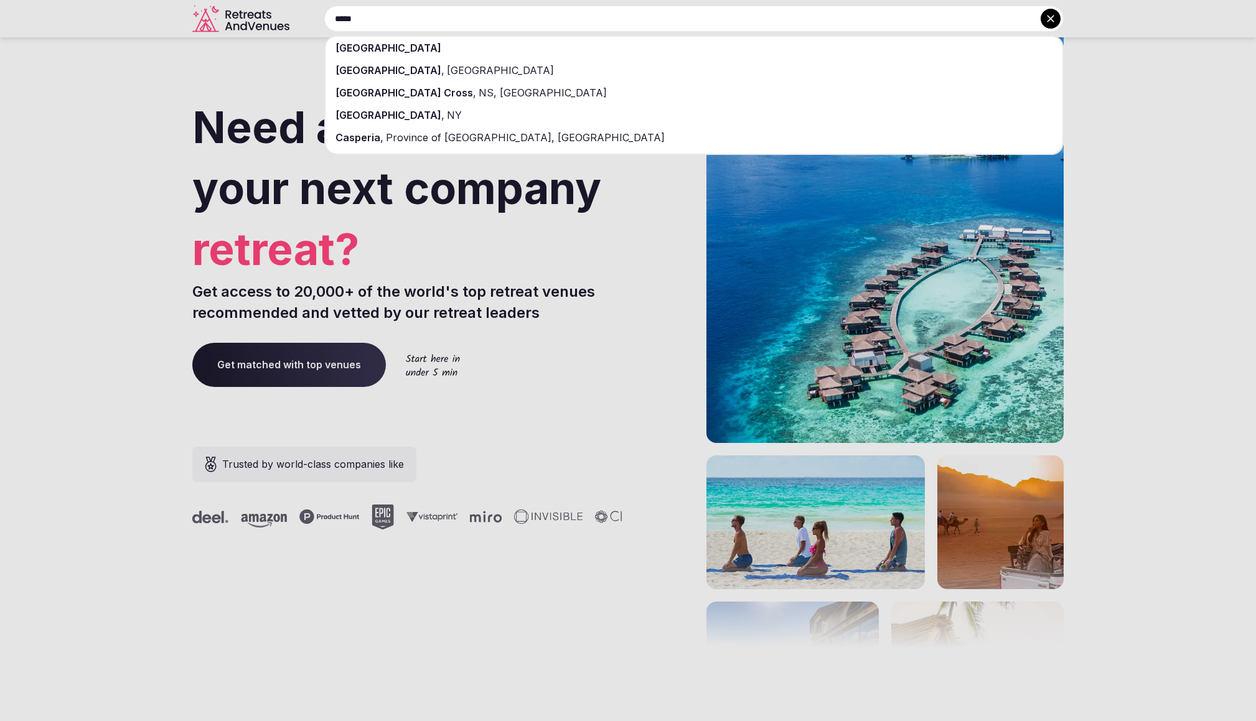
type input "*****"
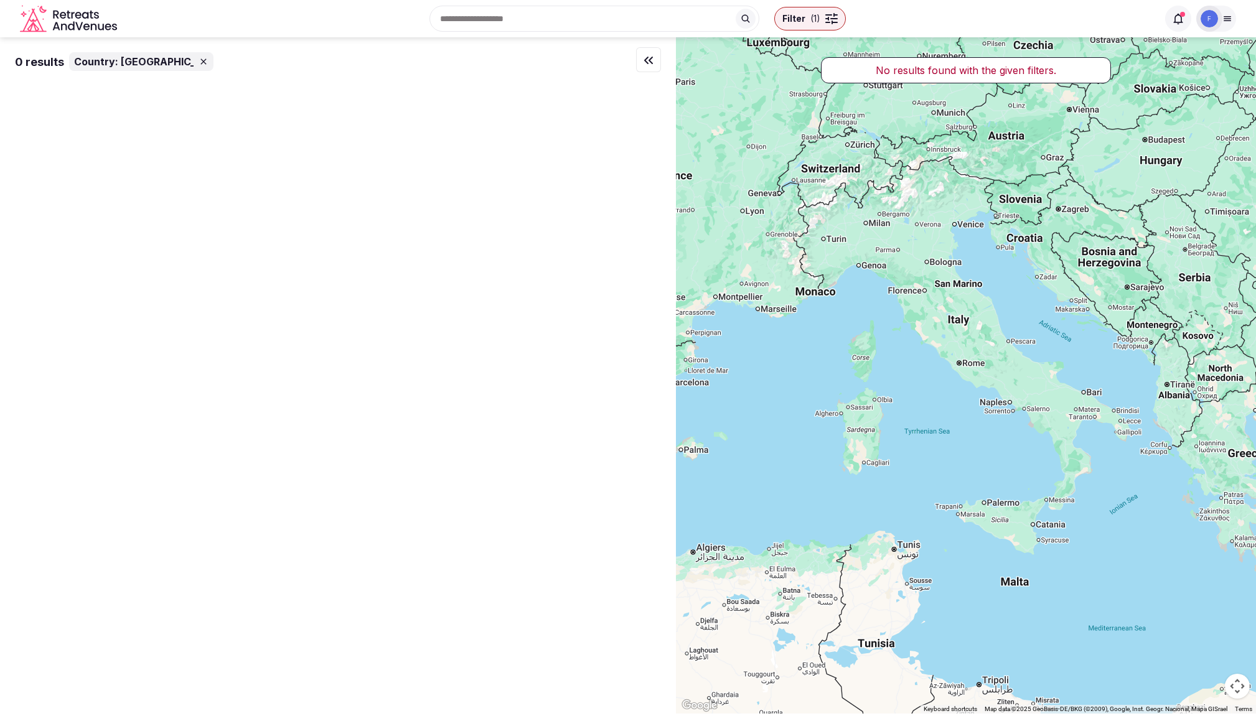
click at [1227, 21] on icon at bounding box center [1227, 19] width 7 height 4
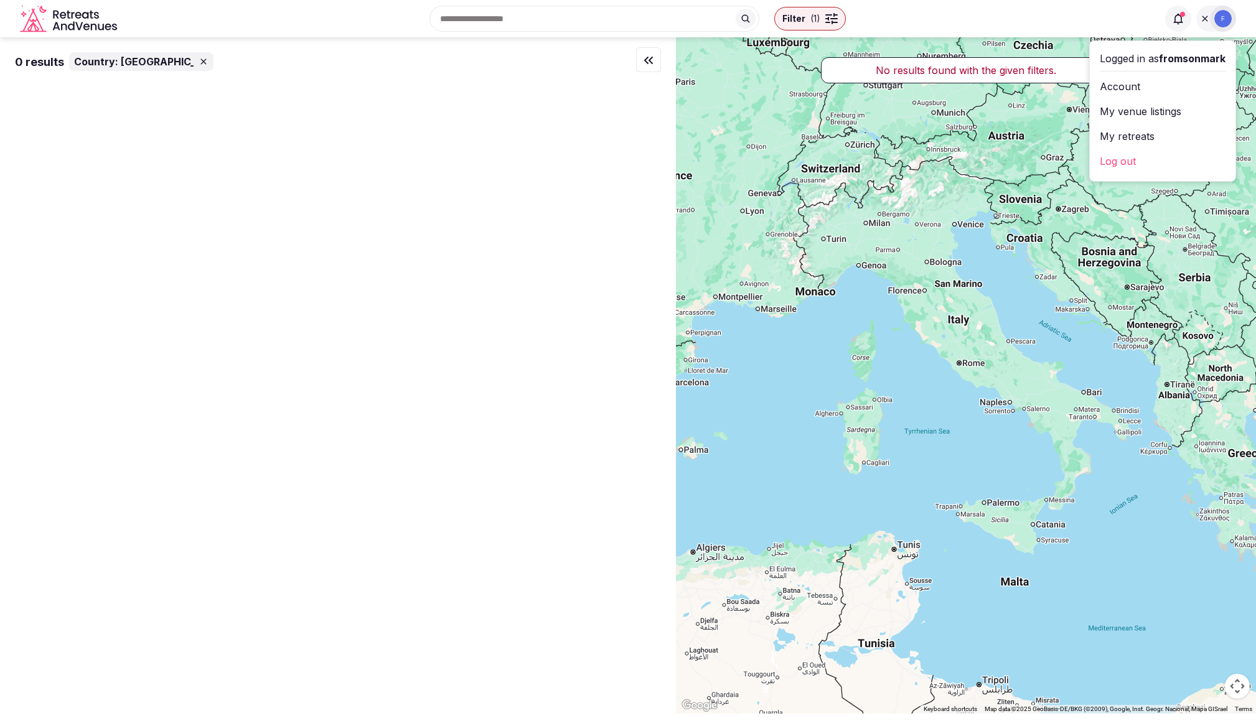
click at [1113, 161] on link "Log out" at bounding box center [1163, 161] width 126 height 20
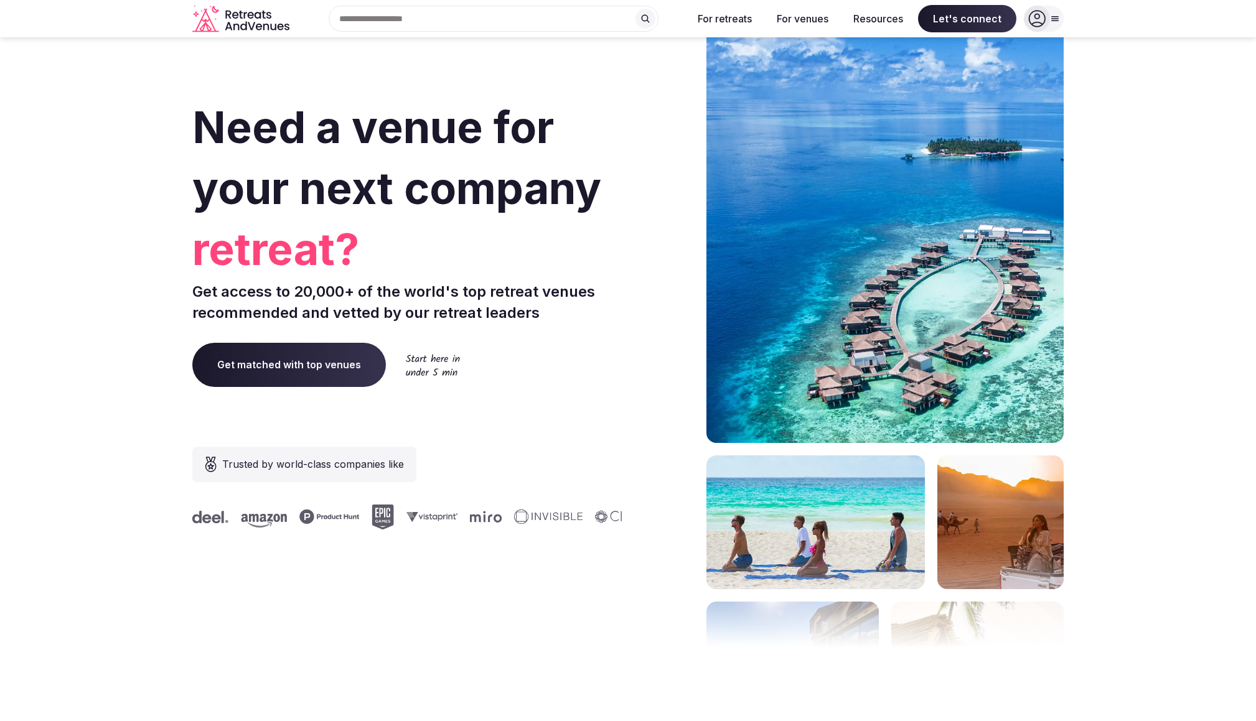
click at [511, 19] on input "text" at bounding box center [494, 19] width 330 height 26
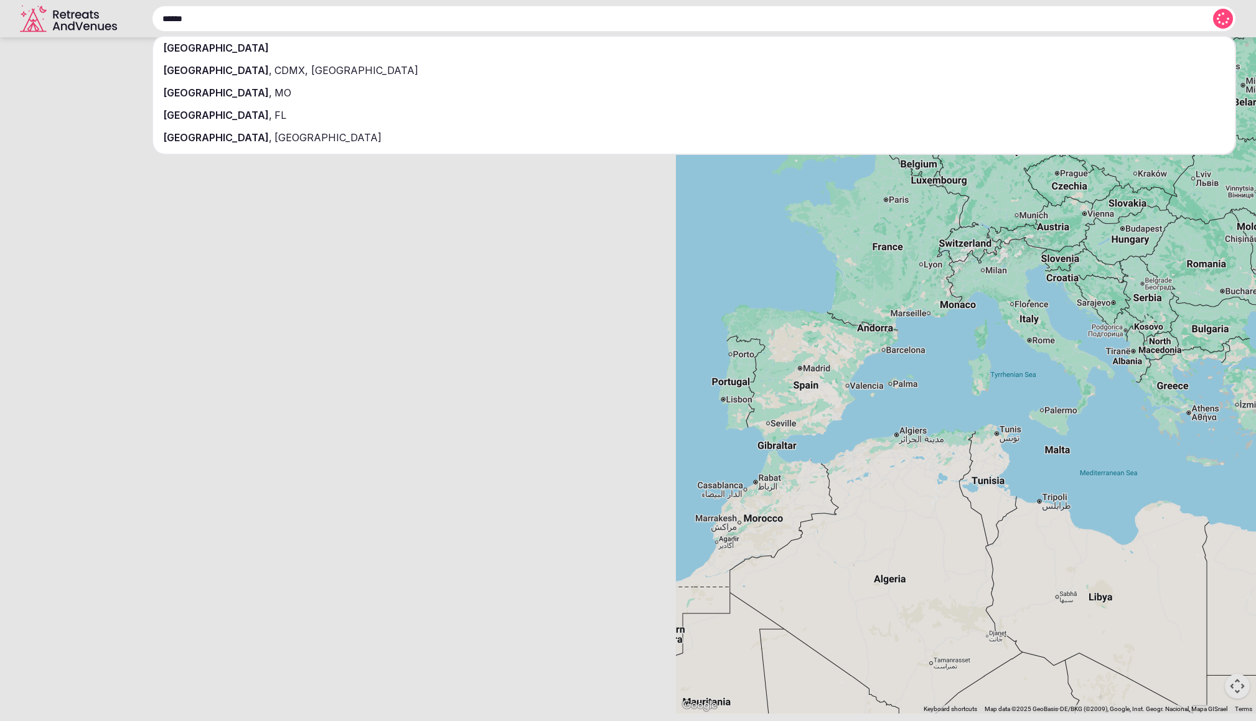
type input "******"
click at [180, 48] on span "[GEOGRAPHIC_DATA]" at bounding box center [216, 48] width 106 height 12
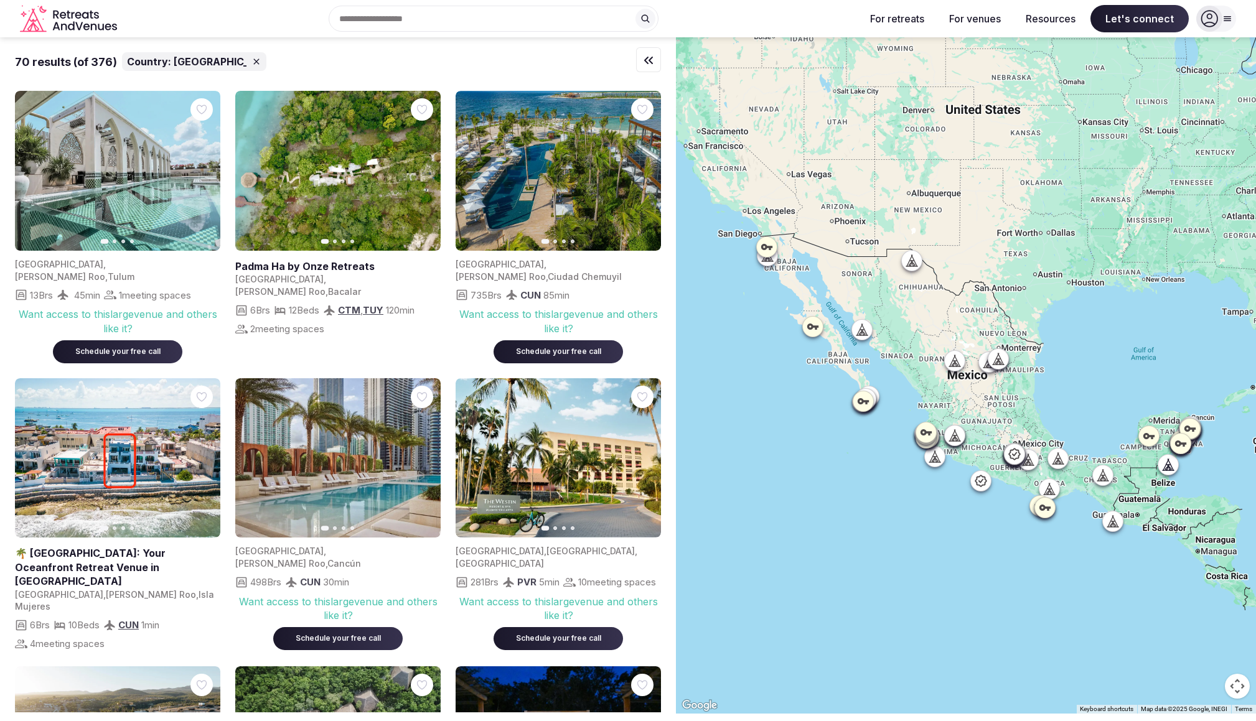
click at [515, 16] on input "text" at bounding box center [494, 19] width 330 height 26
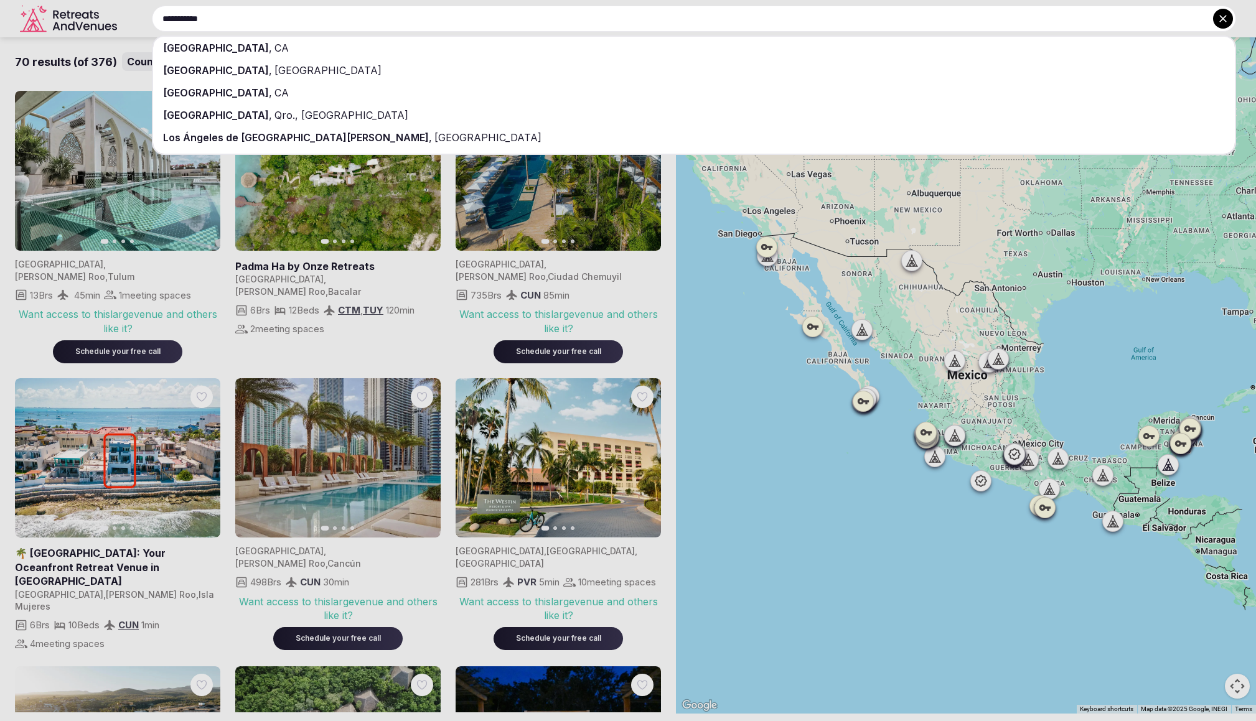
type input "**********"
click at [265, 50] on div "[GEOGRAPHIC_DATA] , [GEOGRAPHIC_DATA]" at bounding box center [694, 48] width 1082 height 22
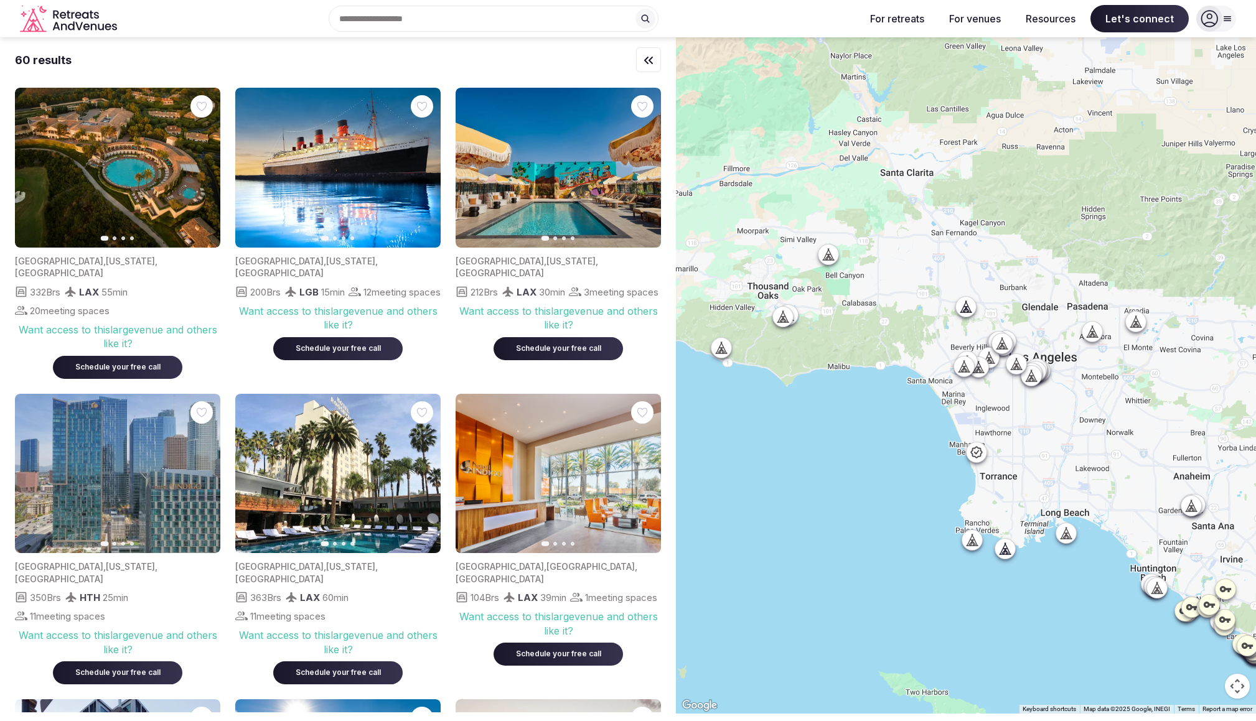
click at [1217, 19] on icon at bounding box center [1209, 19] width 17 height 17
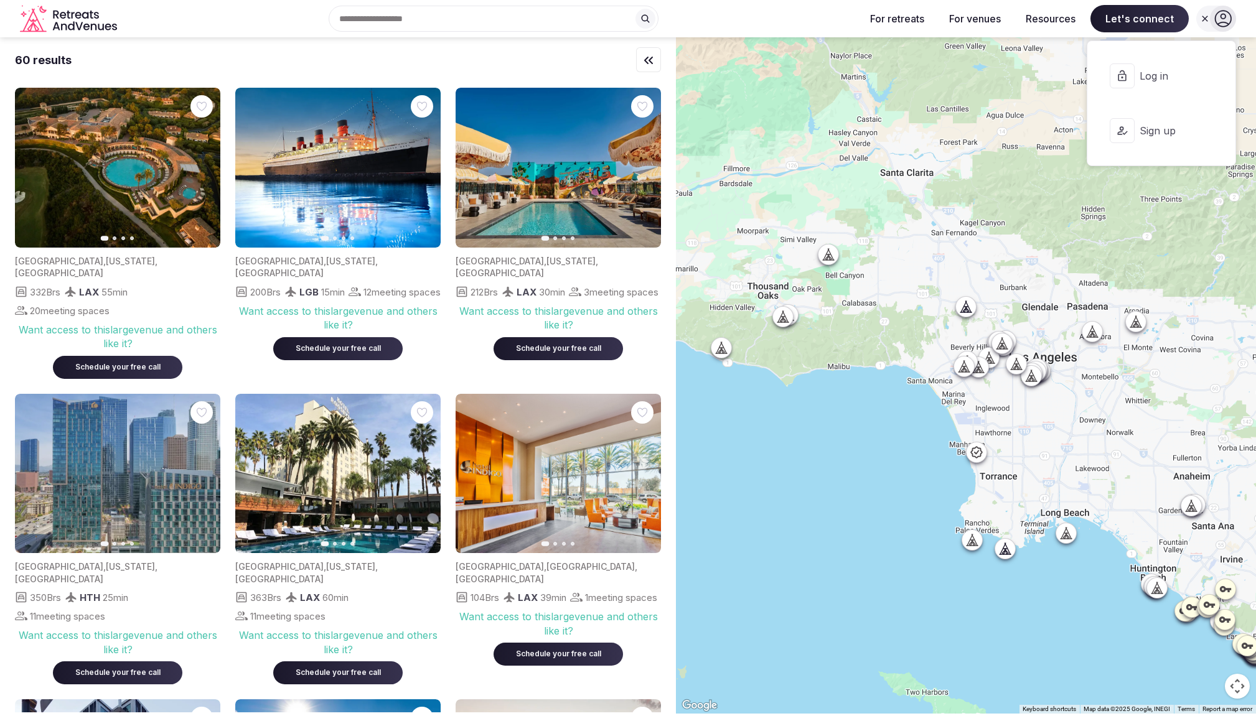
click at [1148, 78] on span "Log in" at bounding box center [1169, 76] width 60 height 14
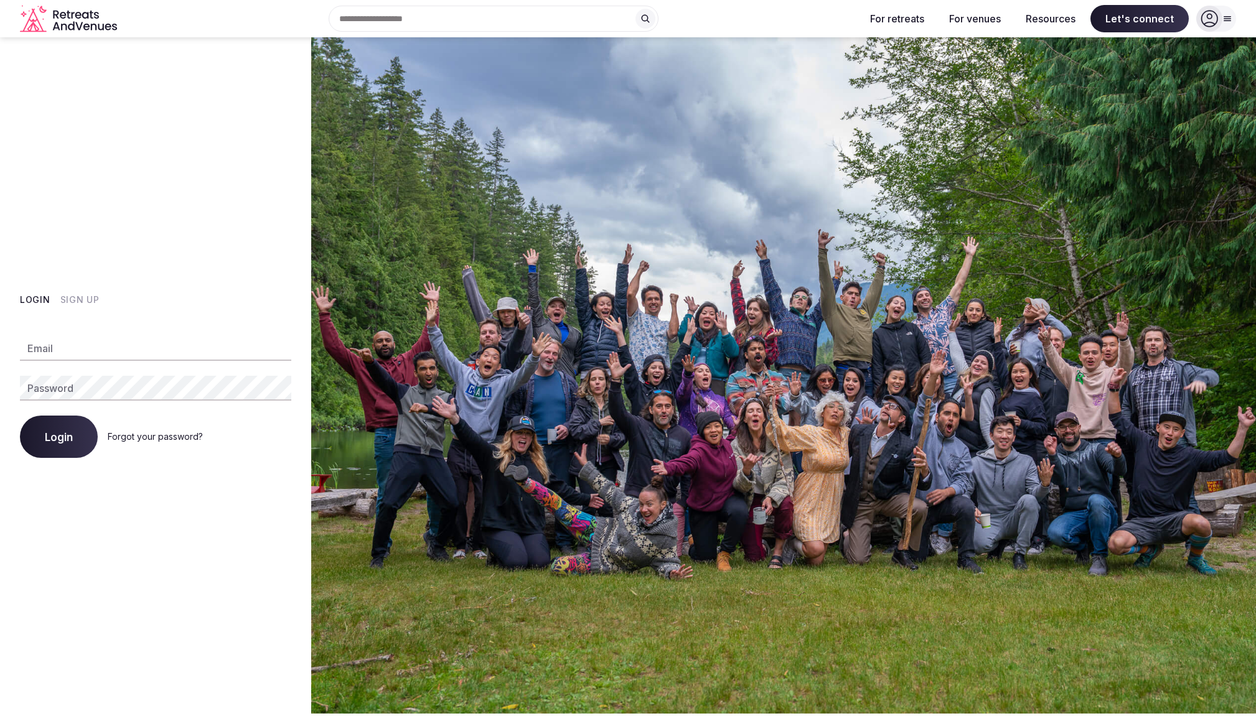
click at [101, 345] on input "Email" at bounding box center [155, 348] width 271 height 25
type input "**********"
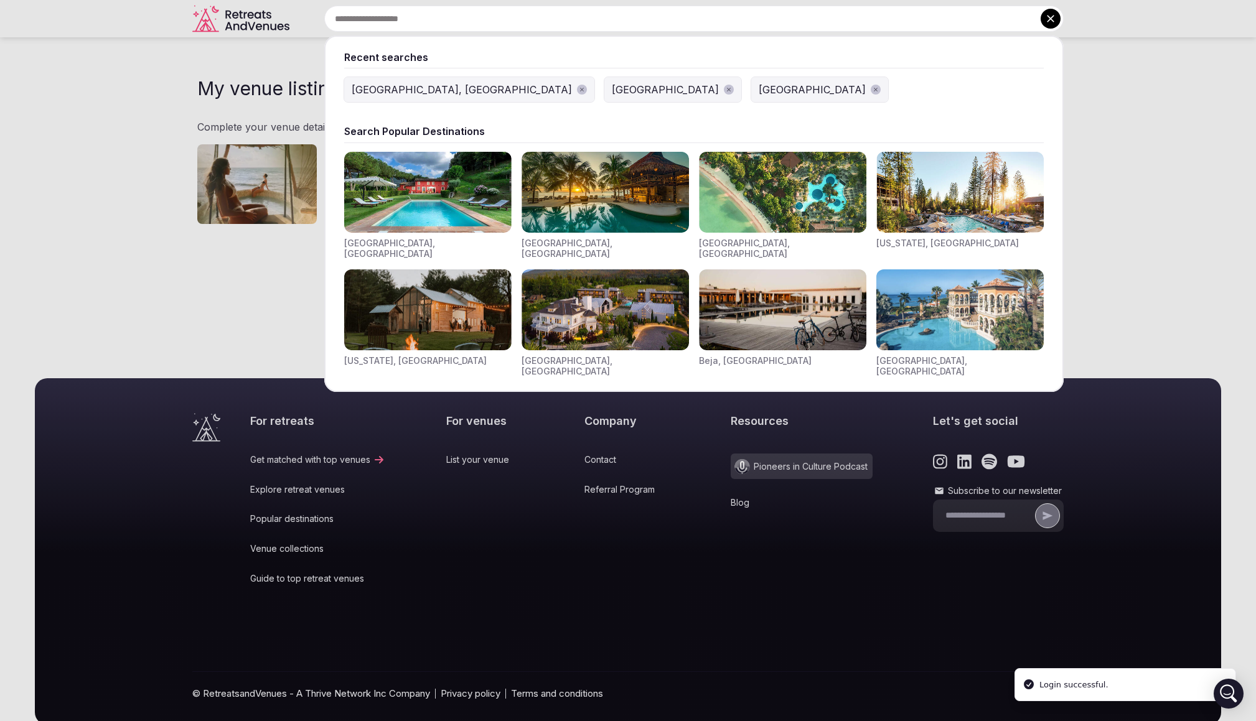
click at [561, 21] on input "text" at bounding box center [693, 19] width 739 height 26
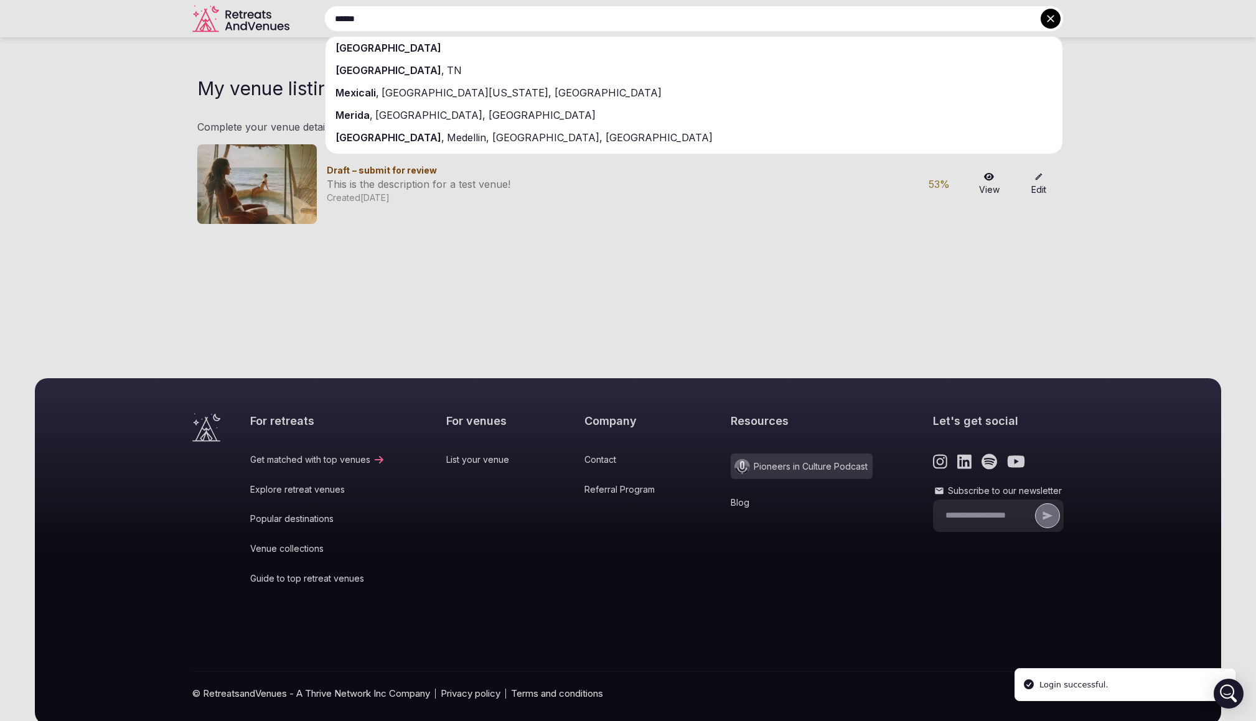
type input "******"
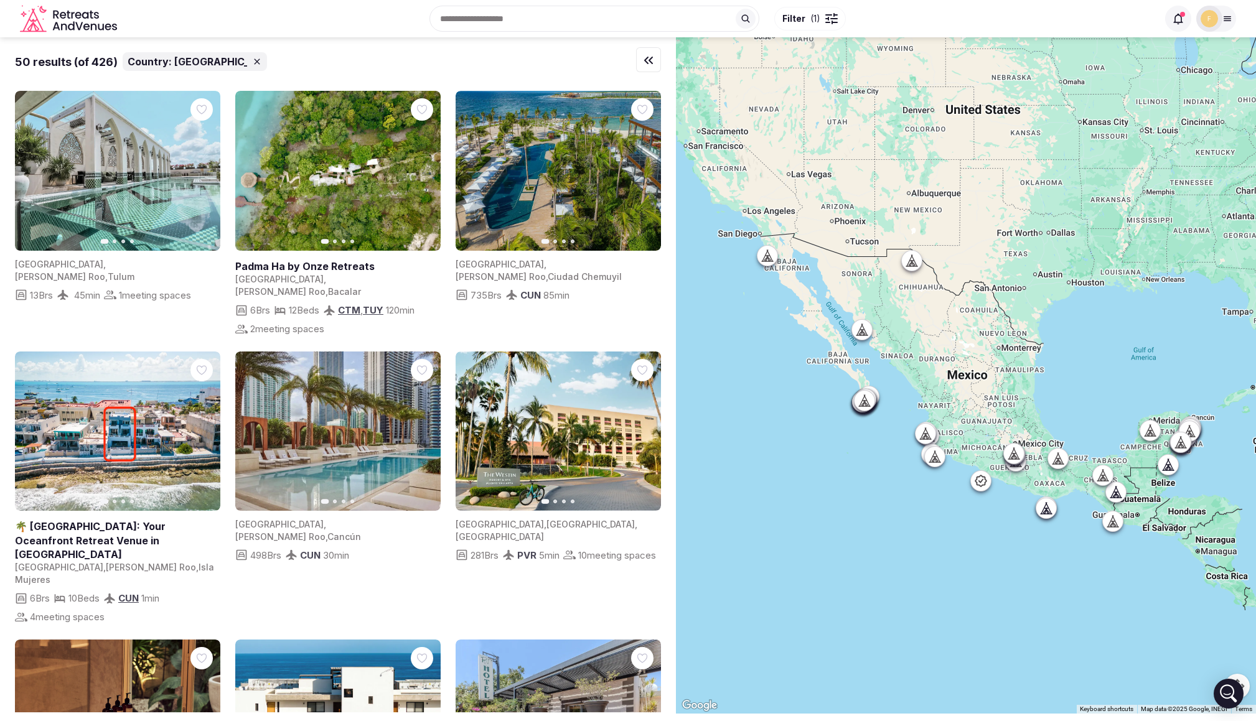
click at [1223, 20] on icon at bounding box center [1227, 19] width 10 height 10
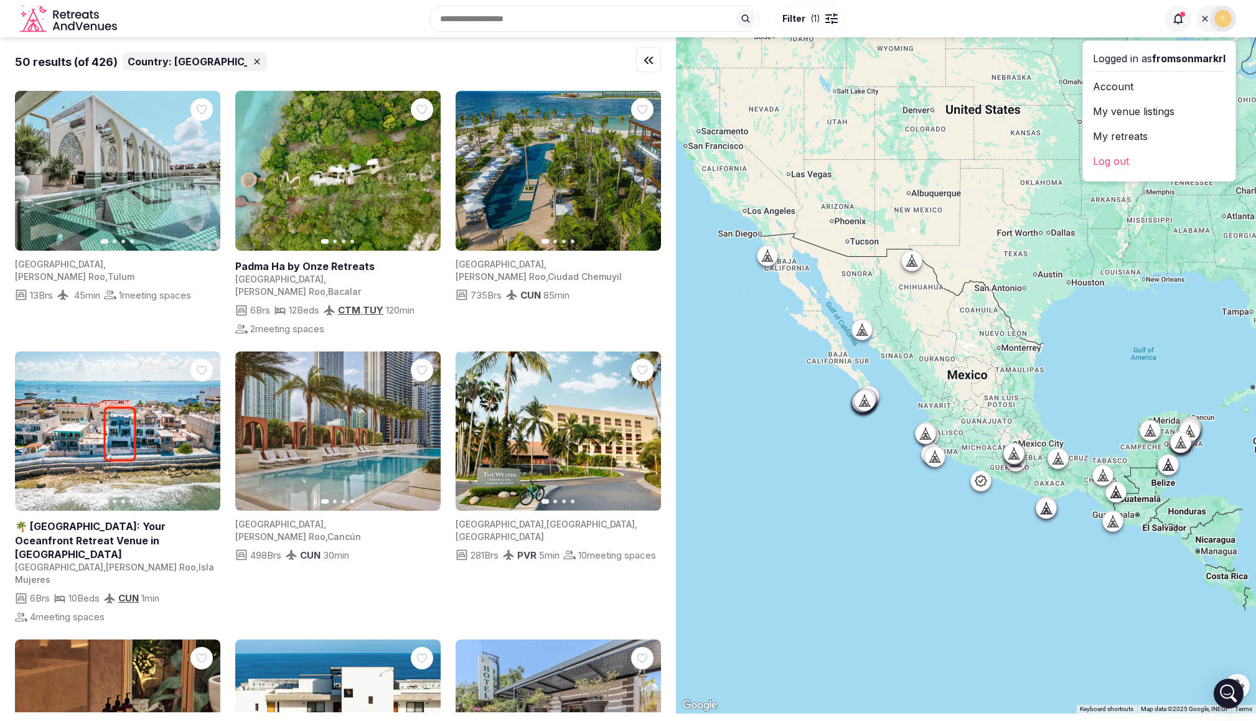
click at [1117, 164] on link "Log out" at bounding box center [1159, 161] width 133 height 20
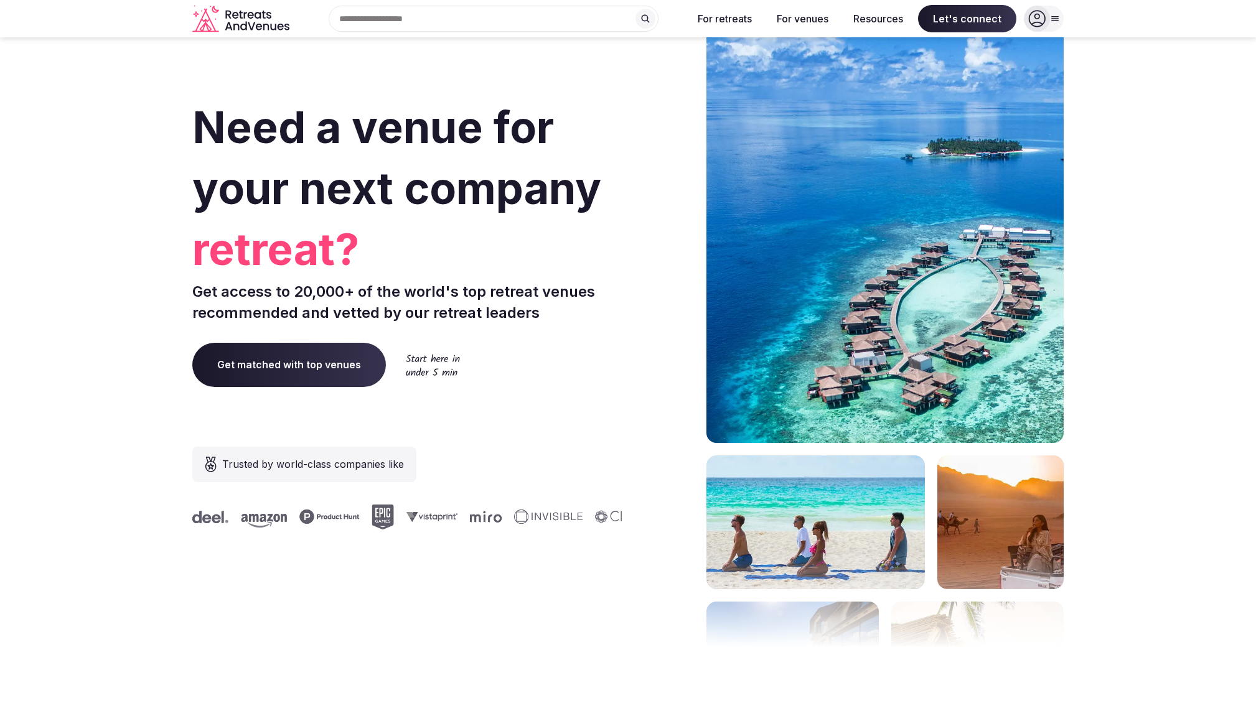
click at [1047, 16] on div at bounding box center [1037, 19] width 26 height 26
click at [1053, 21] on icon at bounding box center [1055, 19] width 7 height 4
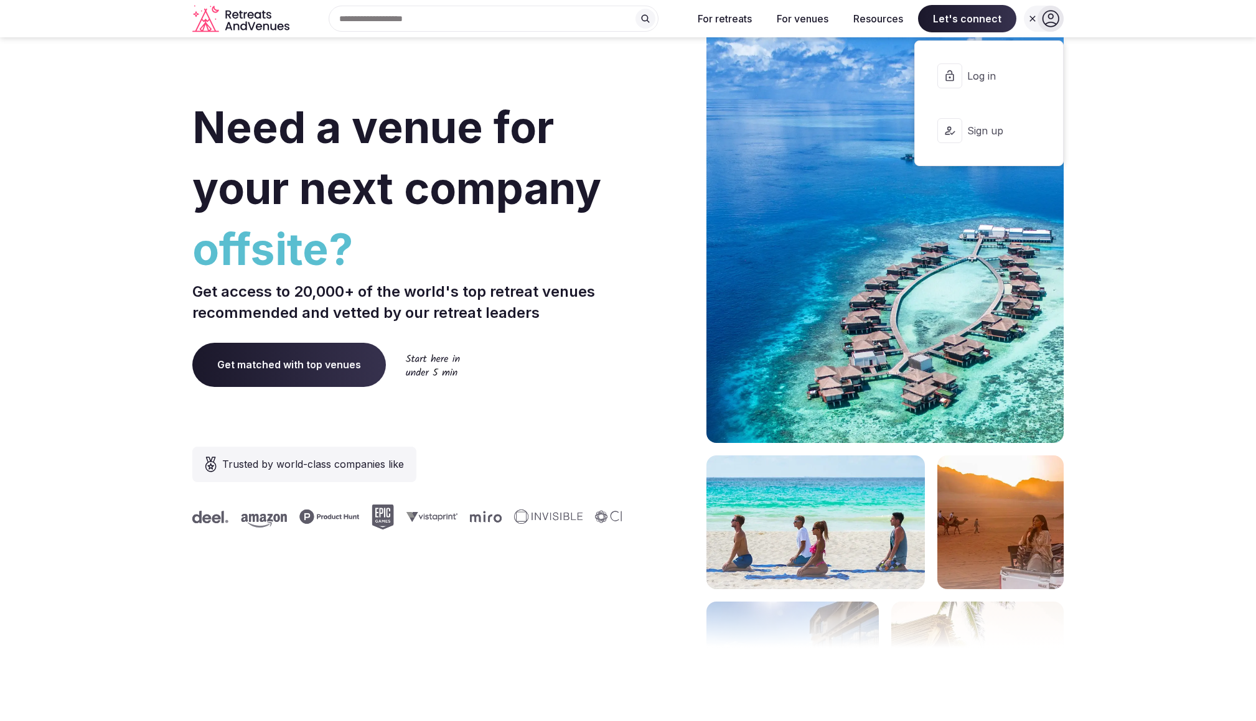
click at [978, 79] on span "Log in" at bounding box center [997, 76] width 60 height 14
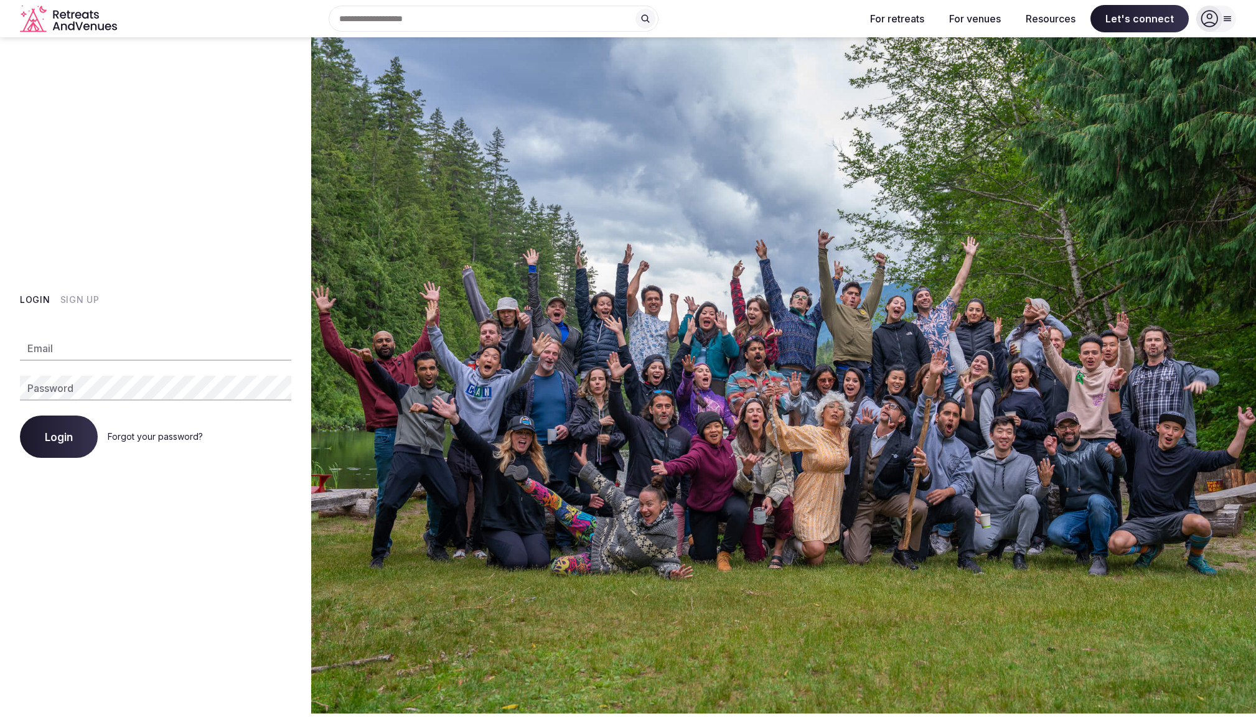
click at [182, 340] on input "Email" at bounding box center [155, 348] width 271 height 25
type input "**********"
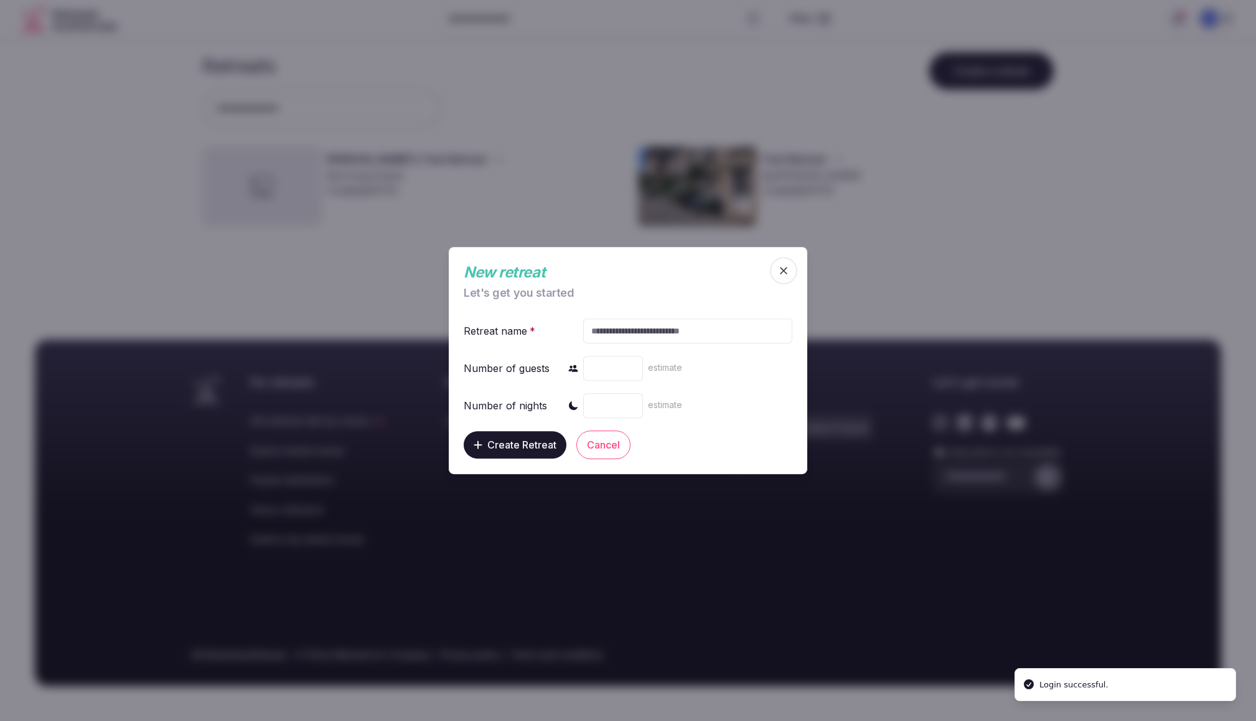
click at [791, 269] on span "button" at bounding box center [783, 270] width 27 height 27
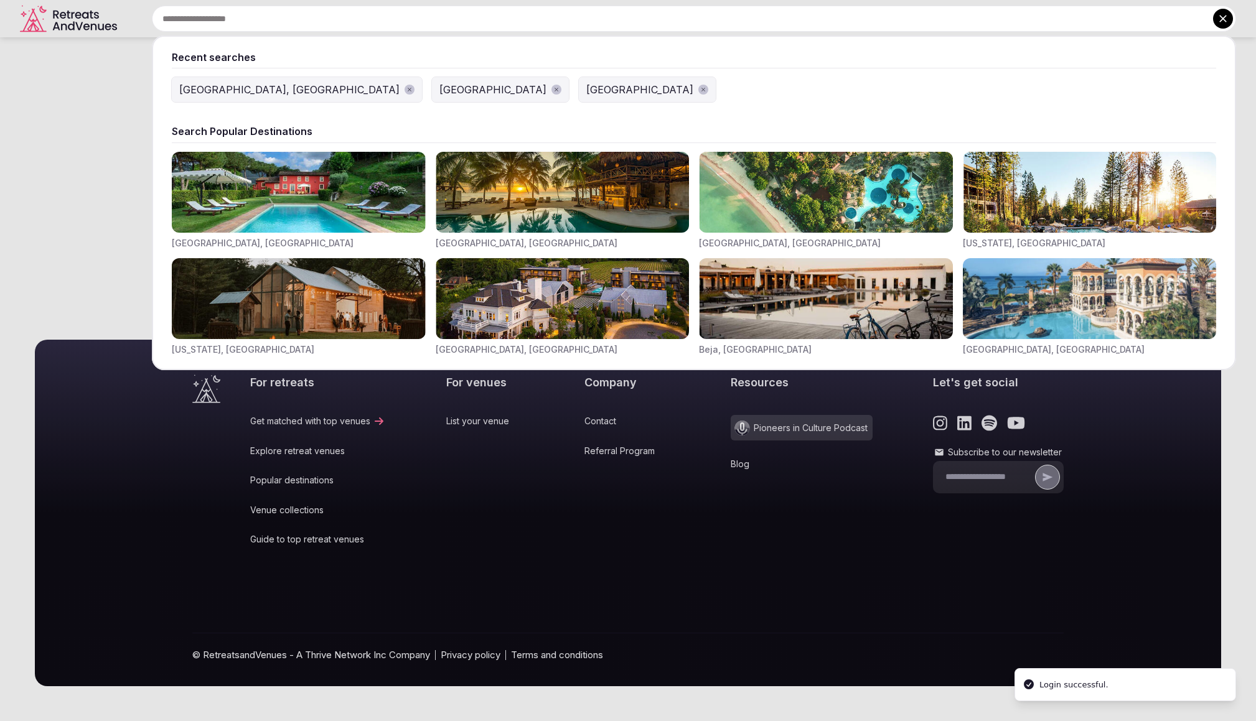
click at [525, 19] on input "text" at bounding box center [694, 19] width 1084 height 26
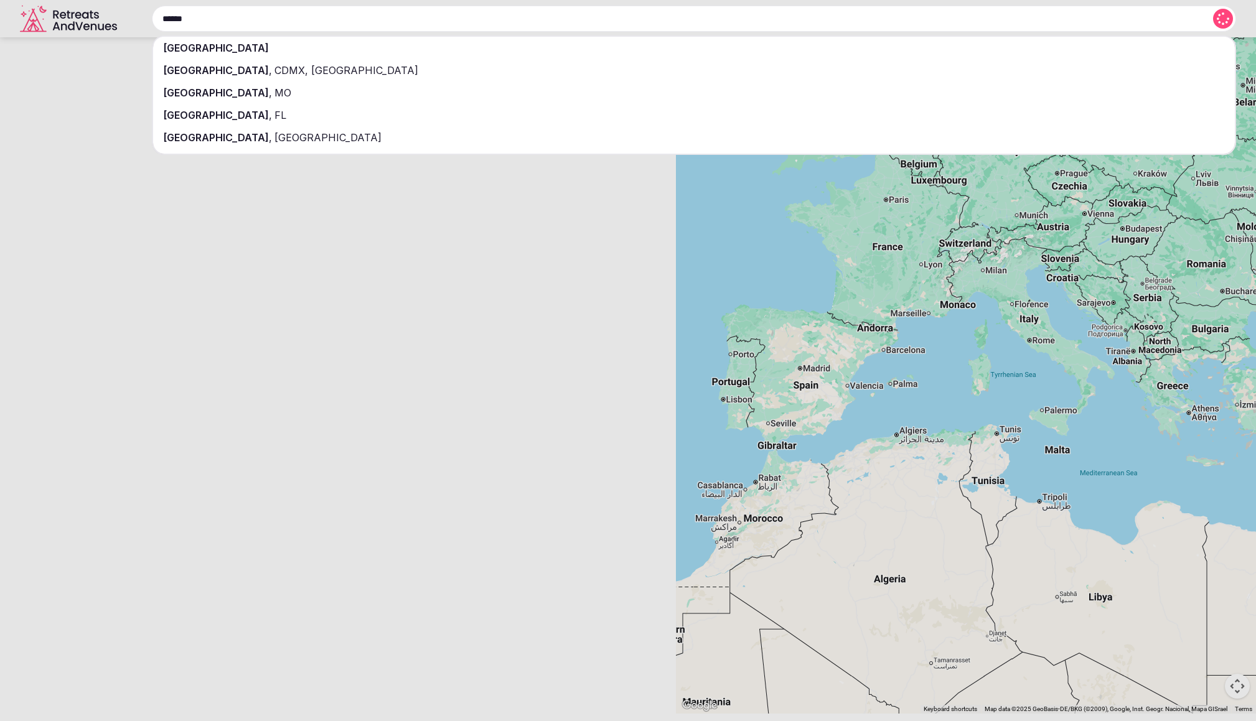
type input "******"
click at [256, 54] on div "[GEOGRAPHIC_DATA]" at bounding box center [694, 48] width 1082 height 22
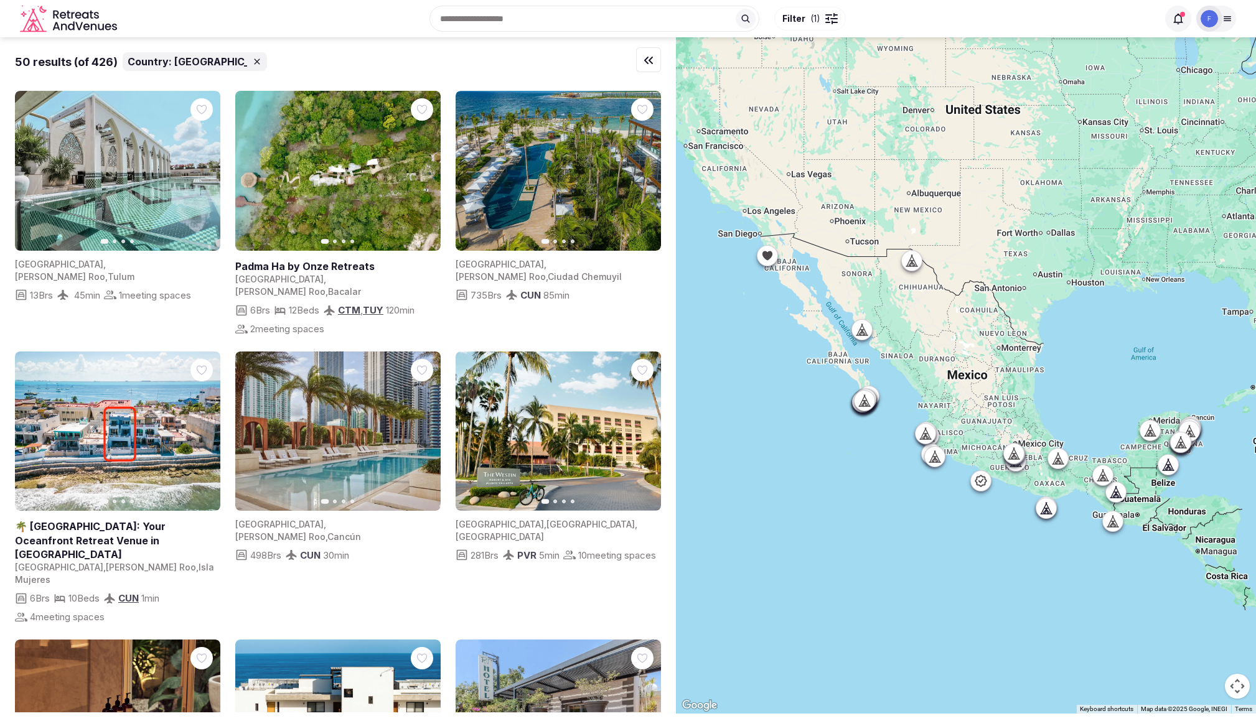
click at [74, 22] on icon "Retreats and Venues company logo" at bounding box center [72, 26] width 7 height 9
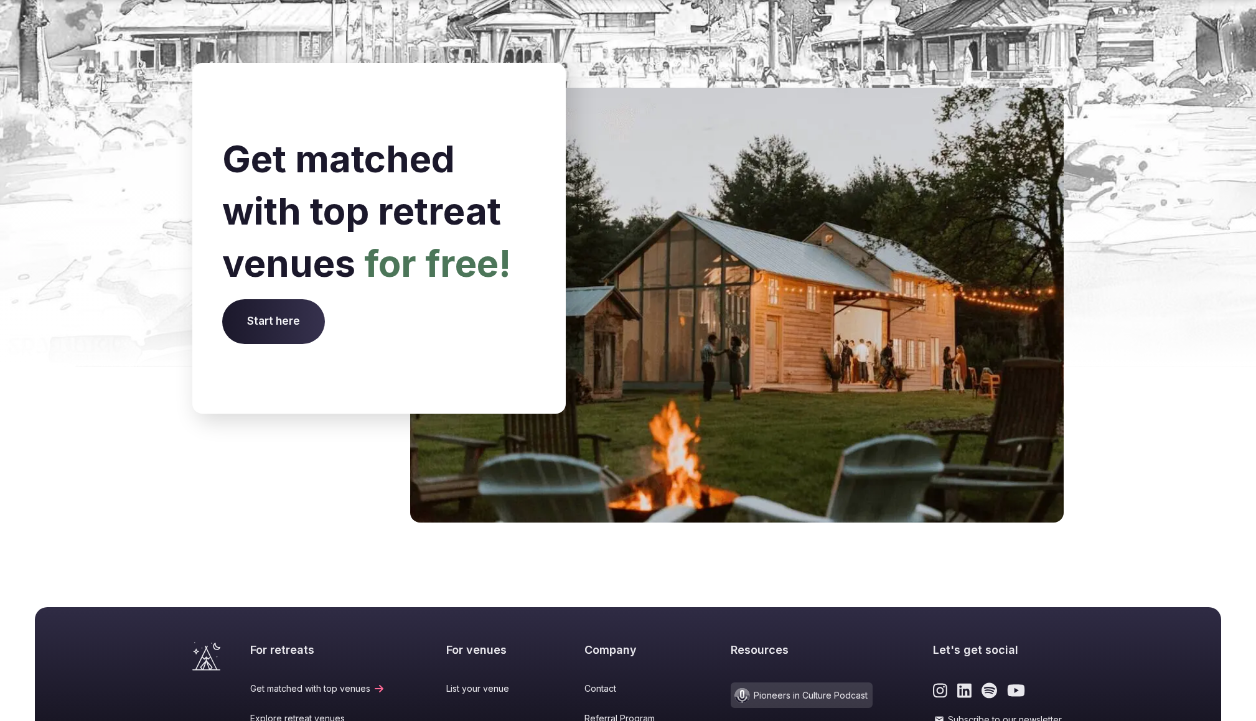
scroll to position [5009, 0]
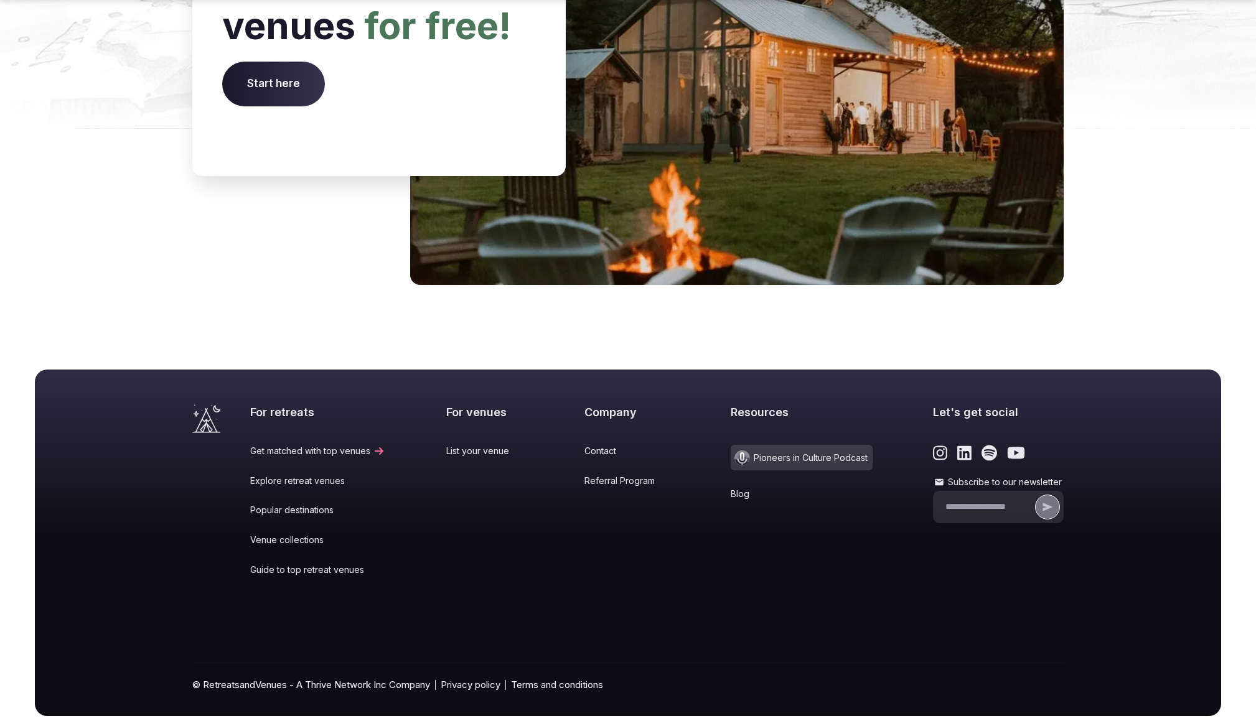
click at [256, 504] on link "Popular destinations" at bounding box center [317, 510] width 135 height 12
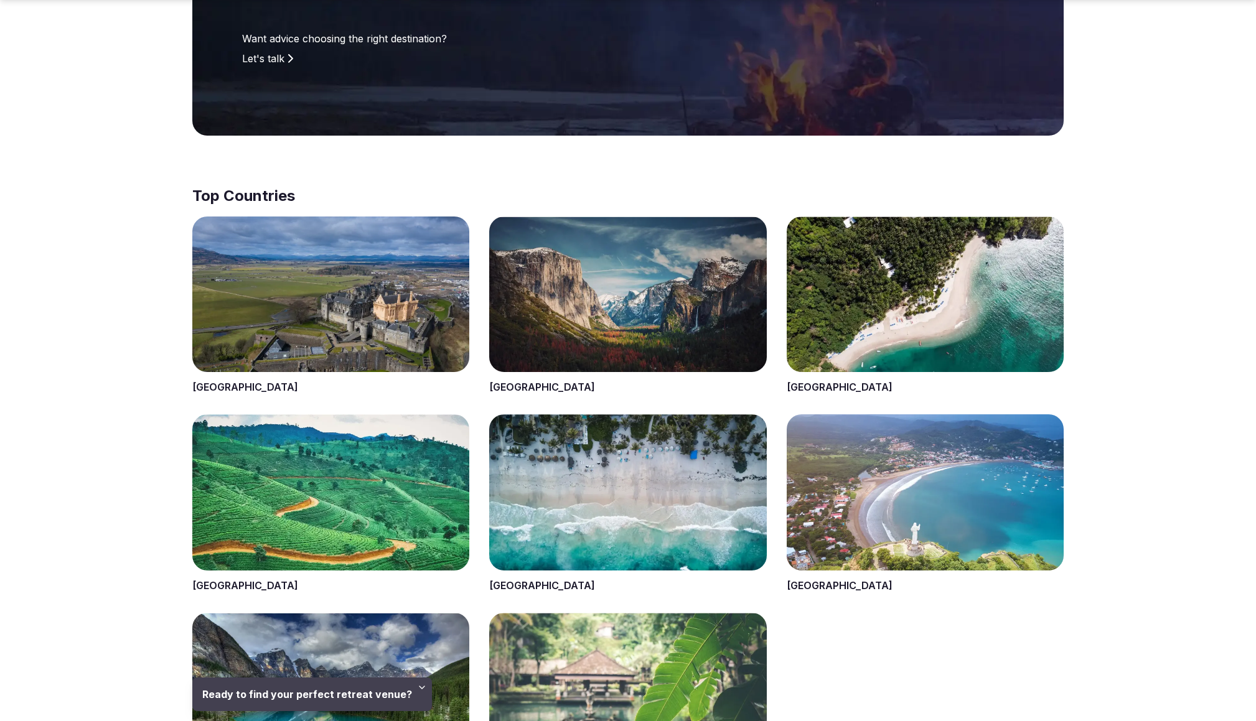
scroll to position [395, 0]
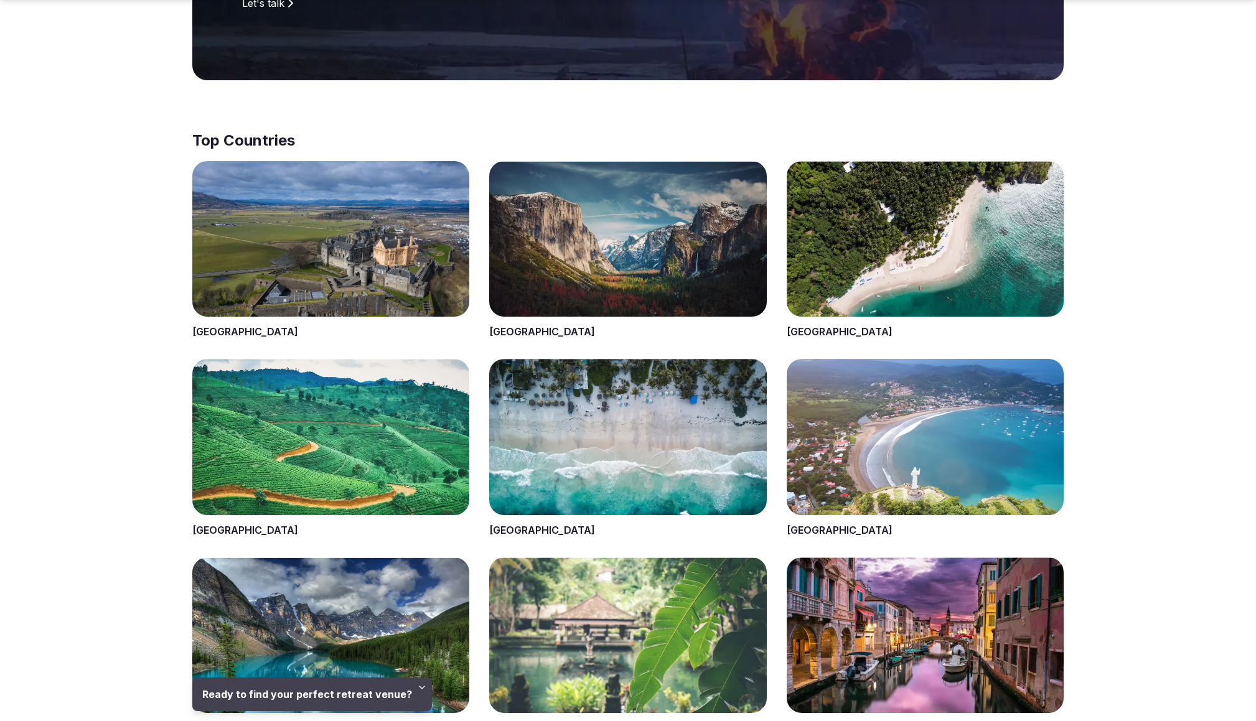
click at [624, 243] on span at bounding box center [627, 250] width 277 height 179
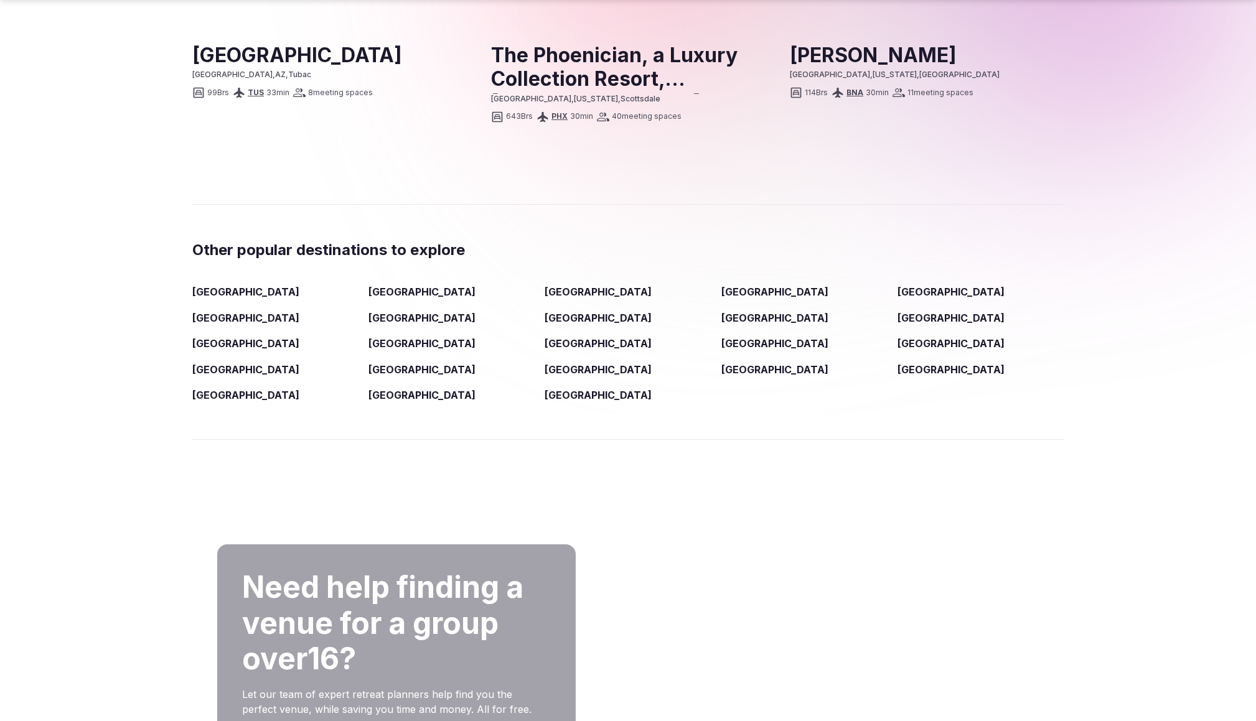
scroll to position [1854, 0]
